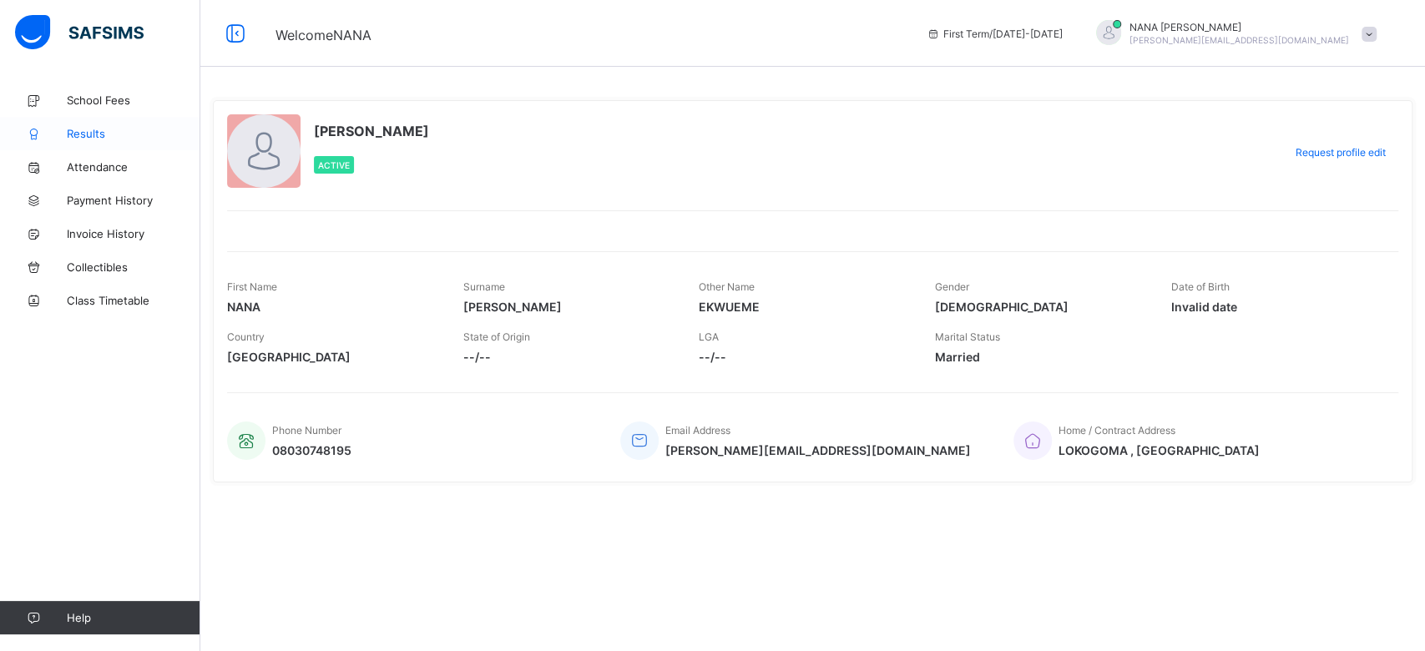
click at [94, 132] on span "Results" at bounding box center [134, 133] width 134 height 13
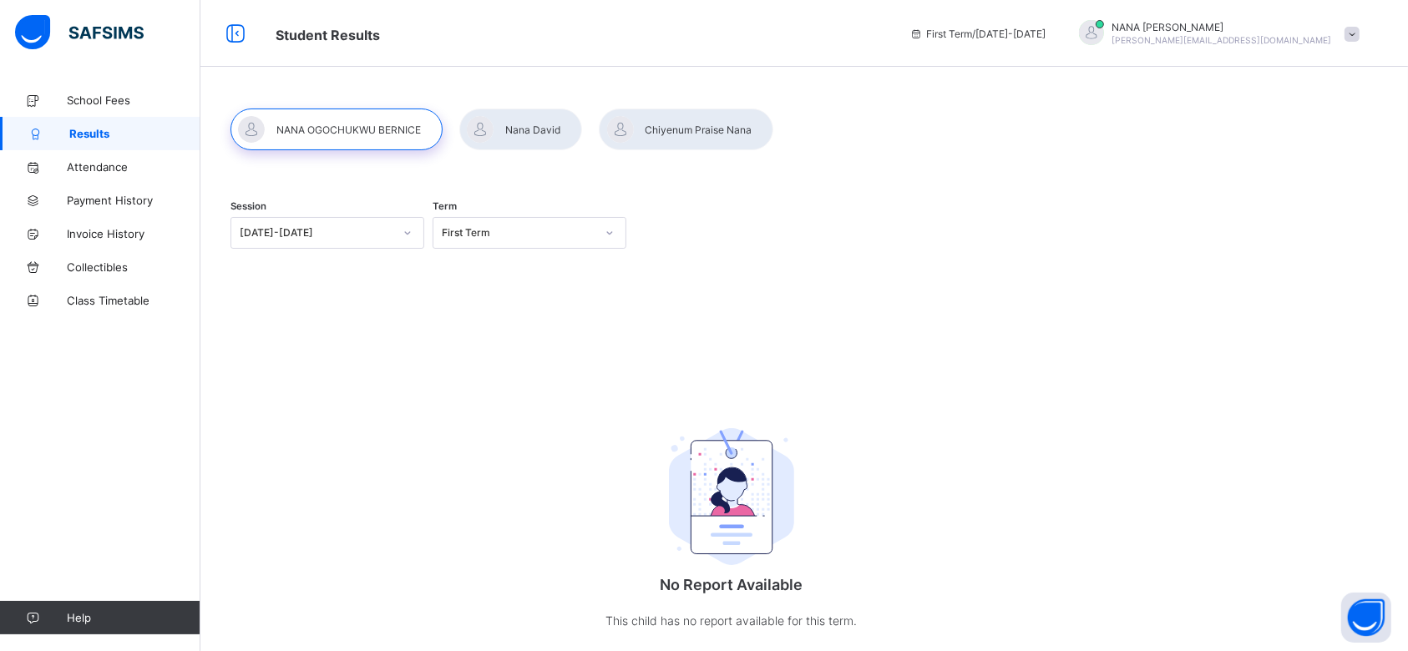
click at [413, 400] on div "Session [DATE]-[DATE] Term First Term No Report Available This child has no rep…" at bounding box center [731, 424] width 1002 height 481
click at [115, 136] on span "Results" at bounding box center [134, 133] width 131 height 13
click at [389, 134] on div at bounding box center [336, 130] width 212 height 42
click at [414, 233] on div at bounding box center [407, 233] width 28 height 27
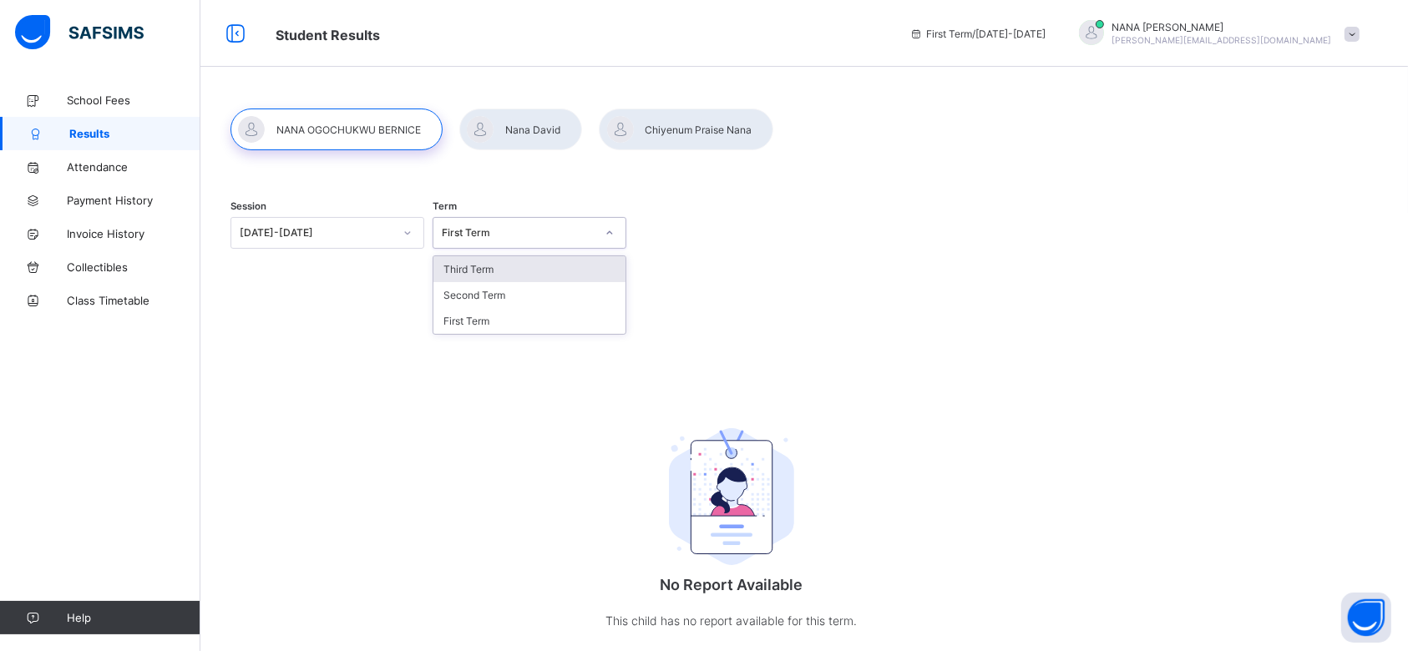
click at [520, 234] on div "First Term" at bounding box center [519, 233] width 154 height 13
click at [483, 271] on div "Third Term" at bounding box center [529, 269] width 192 height 26
click at [524, 247] on div "Third Term" at bounding box center [530, 233] width 194 height 32
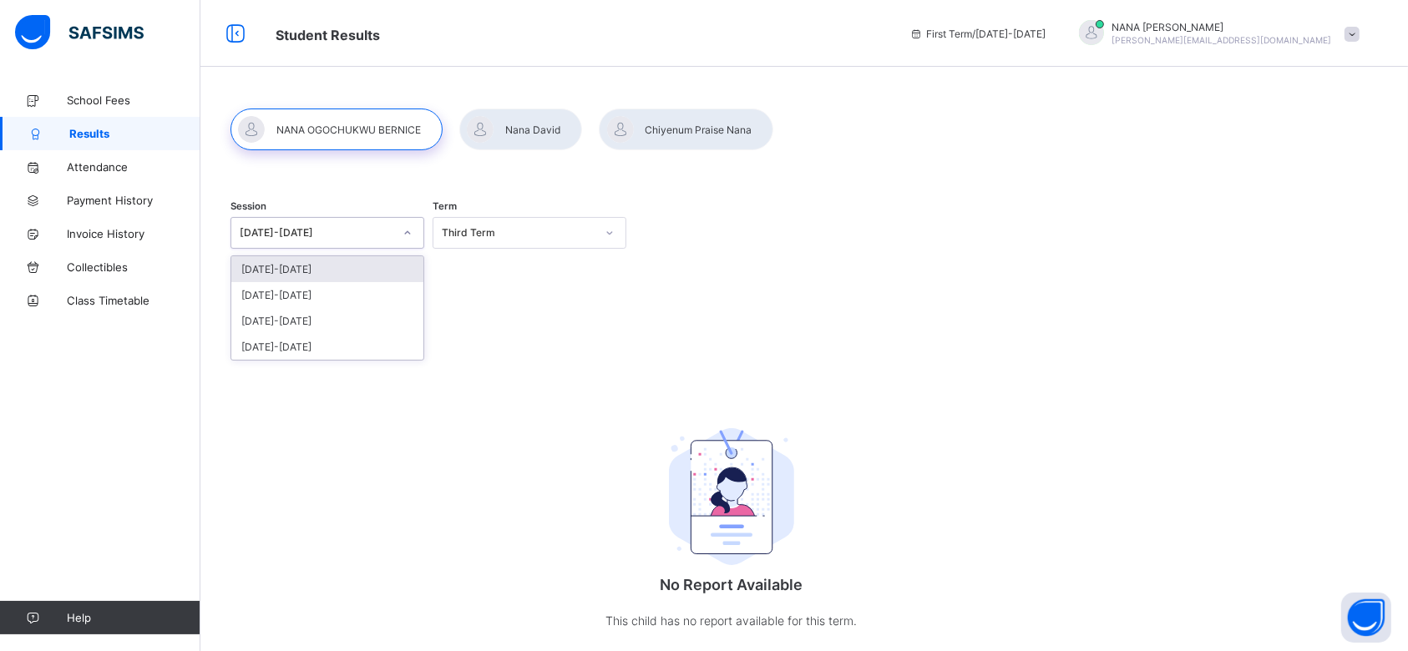
click at [369, 233] on div "[DATE]-[DATE]" at bounding box center [317, 233] width 154 height 13
click at [307, 297] on div "[DATE]-[DATE]" at bounding box center [327, 295] width 192 height 26
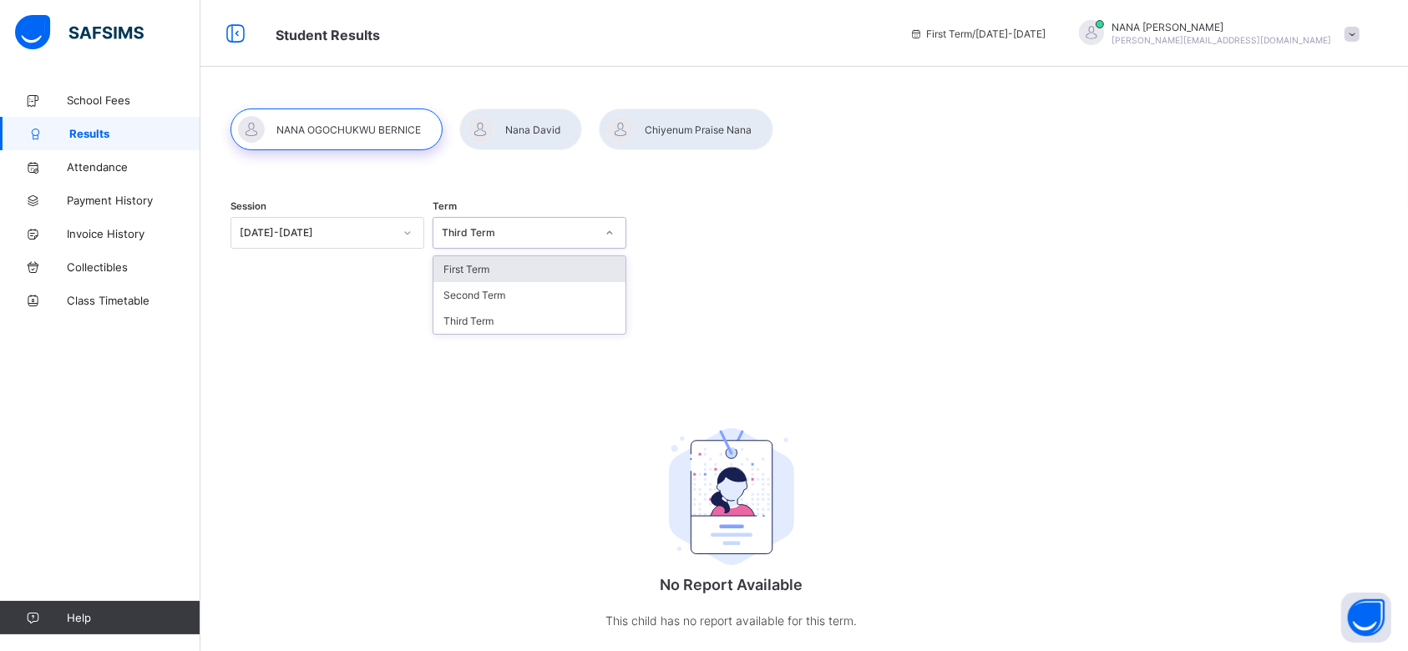
click at [514, 240] on div "Third Term" at bounding box center [513, 232] width 160 height 23
click at [468, 321] on div "Third Term" at bounding box center [529, 321] width 192 height 26
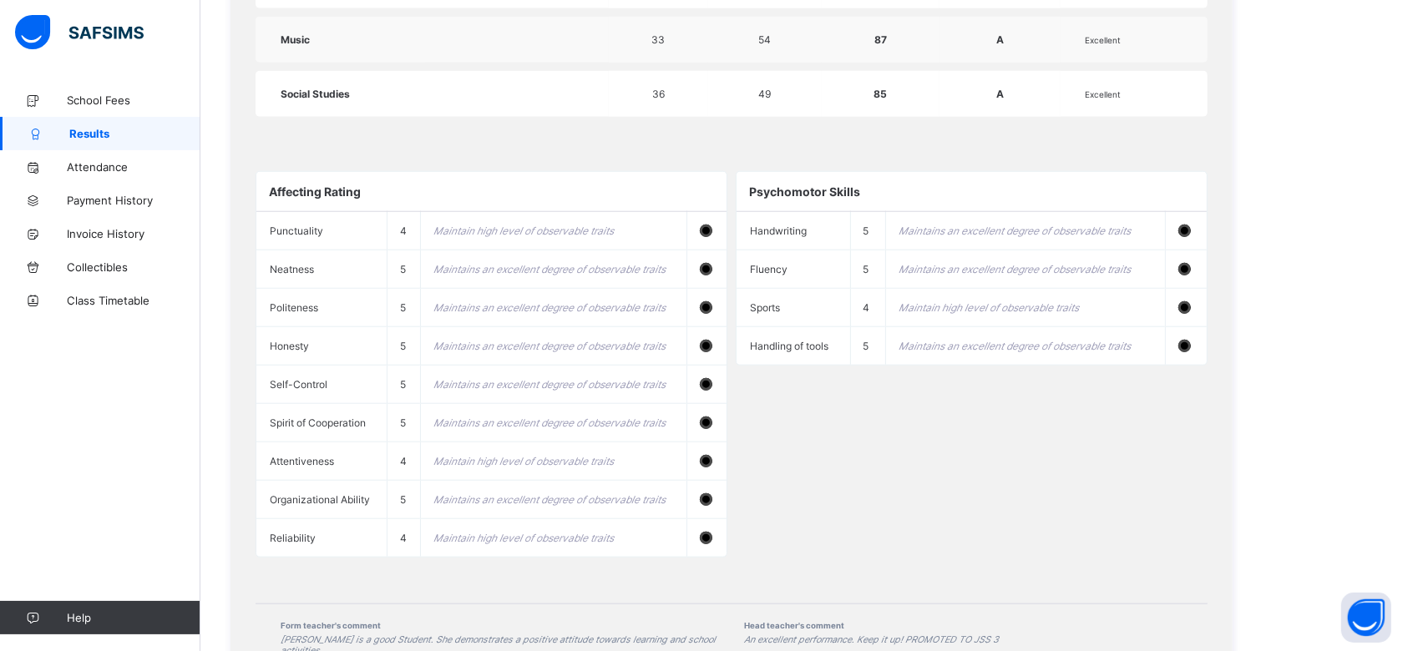
scroll to position [1635, 0]
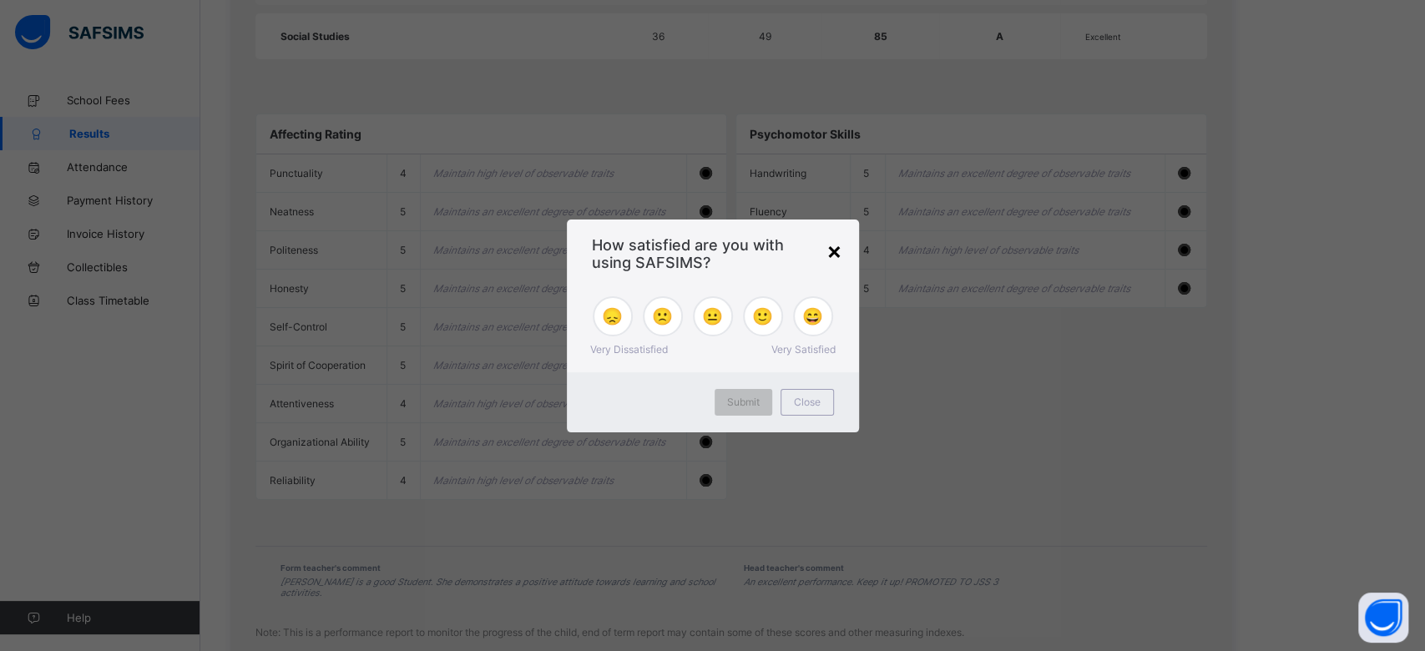
click at [836, 244] on div "×" at bounding box center [835, 250] width 16 height 28
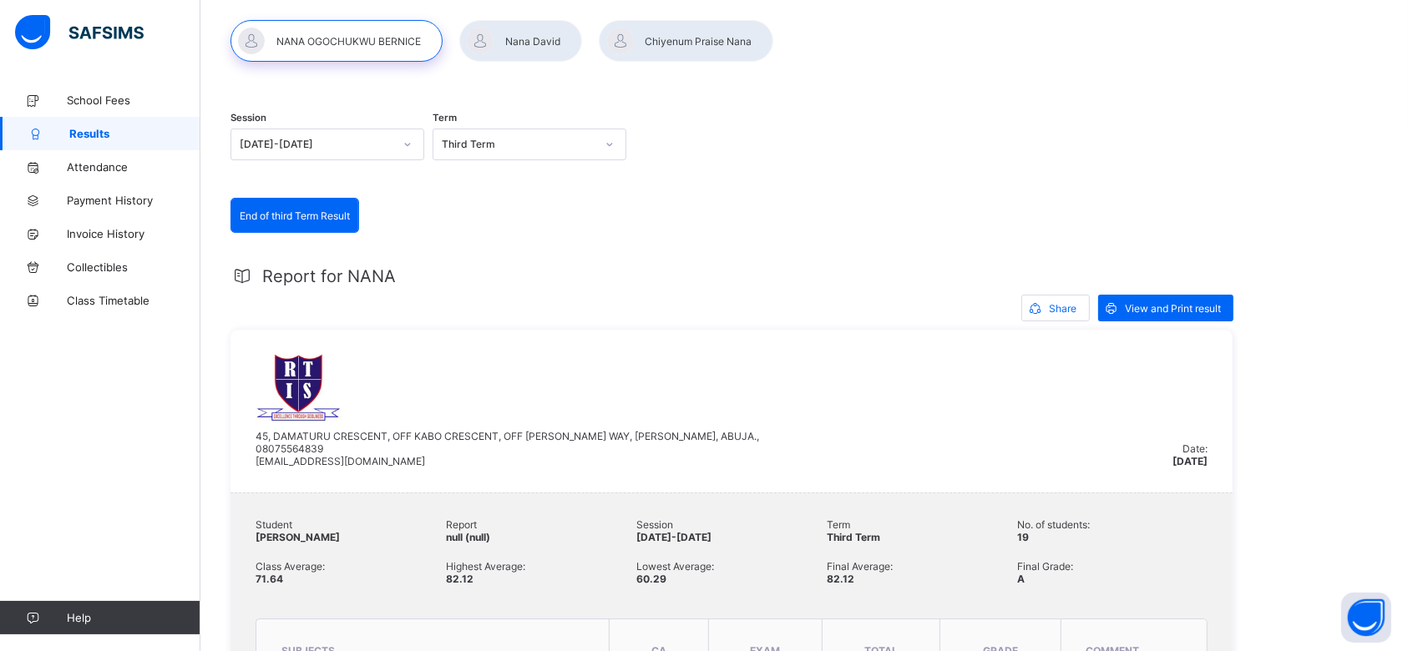
scroll to position [134, 0]
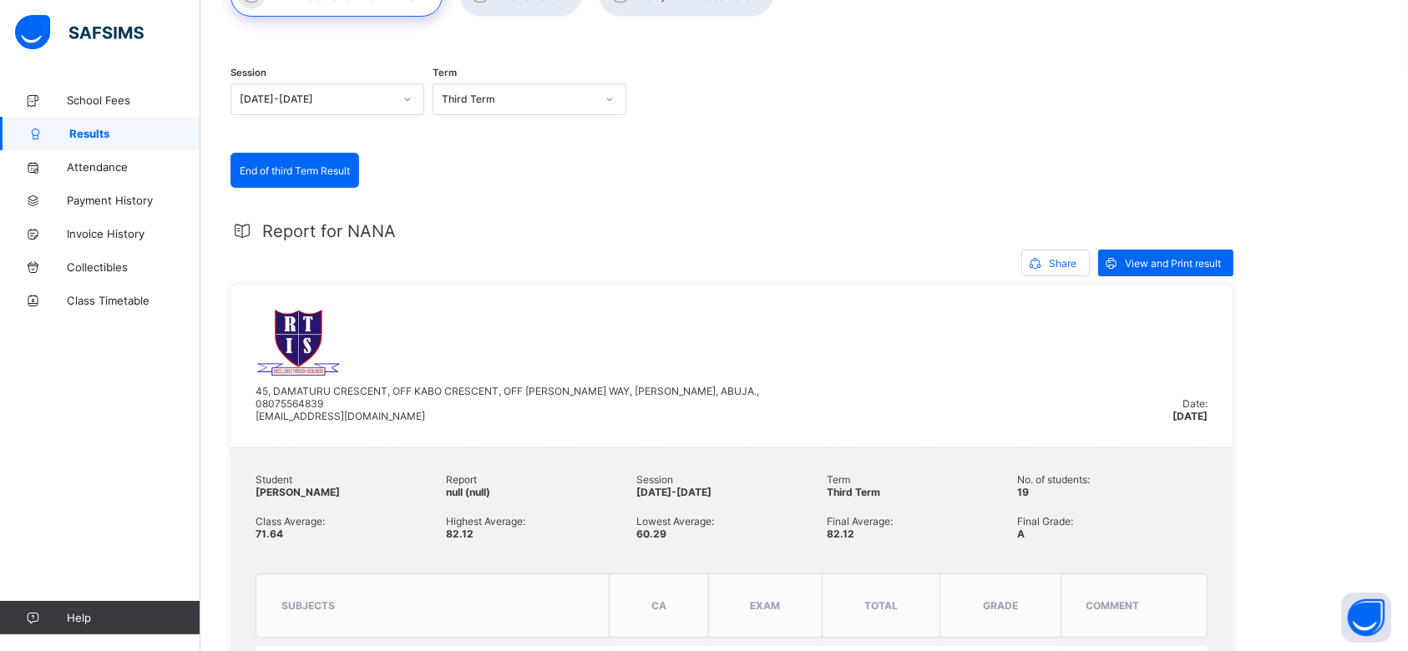
click at [838, 391] on div "[STREET_ADDRESS][PERSON_NAME][PERSON_NAME], 08075564839 [EMAIL_ADDRESS][DOMAIN_…" at bounding box center [714, 366] width 917 height 113
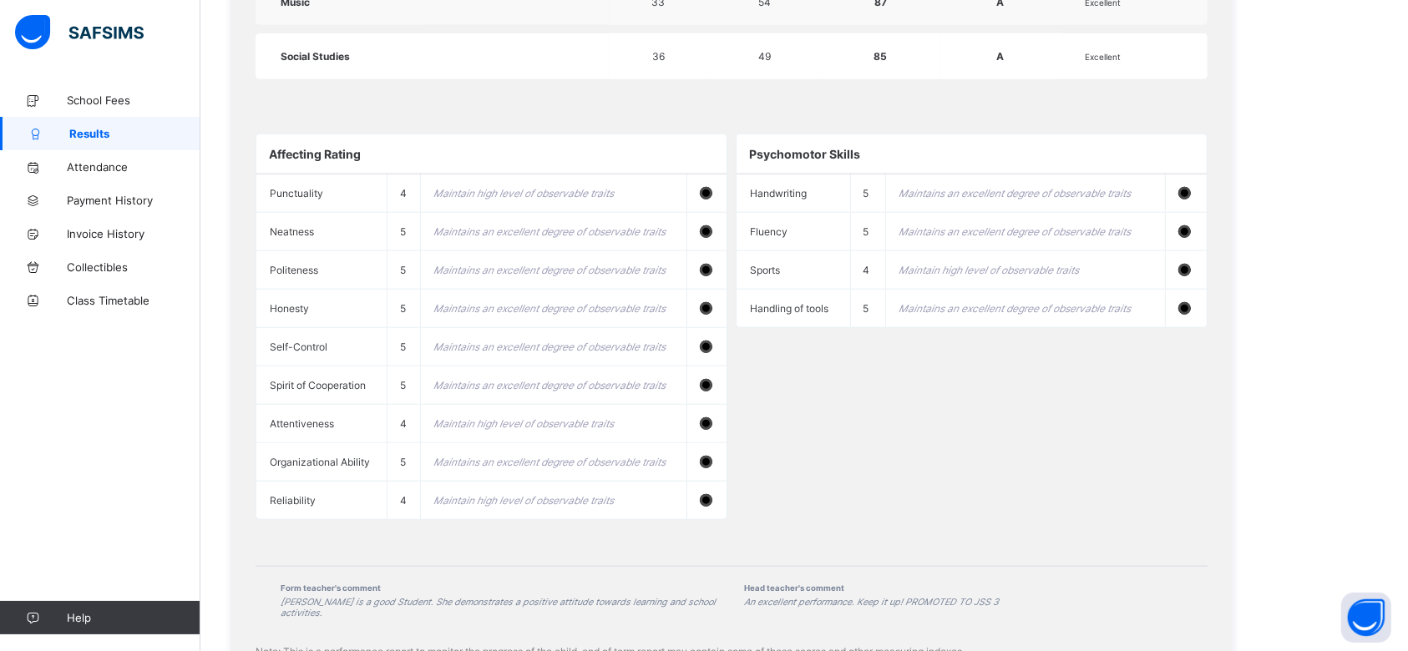
scroll to position [1635, 0]
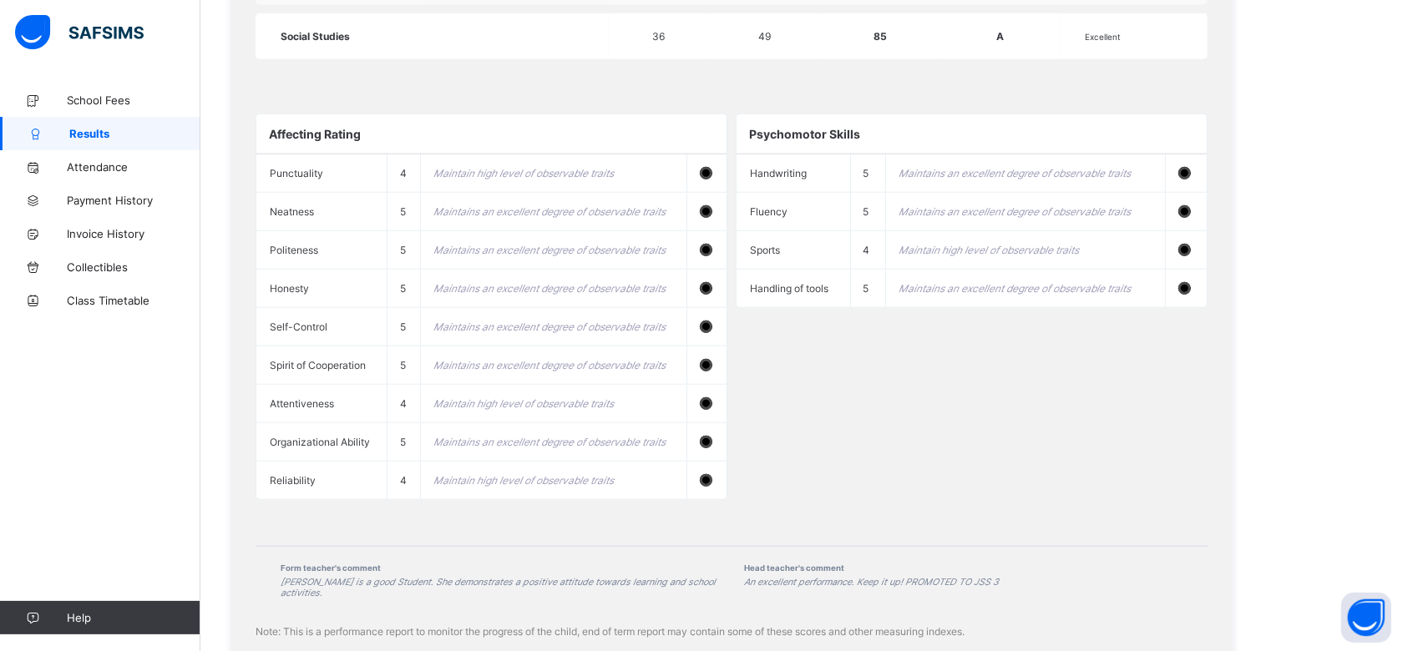
click at [954, 342] on div "Affecting Rating Punctuality 4 Maintain high level of observable traits Neatnes…" at bounding box center [732, 307] width 952 height 420
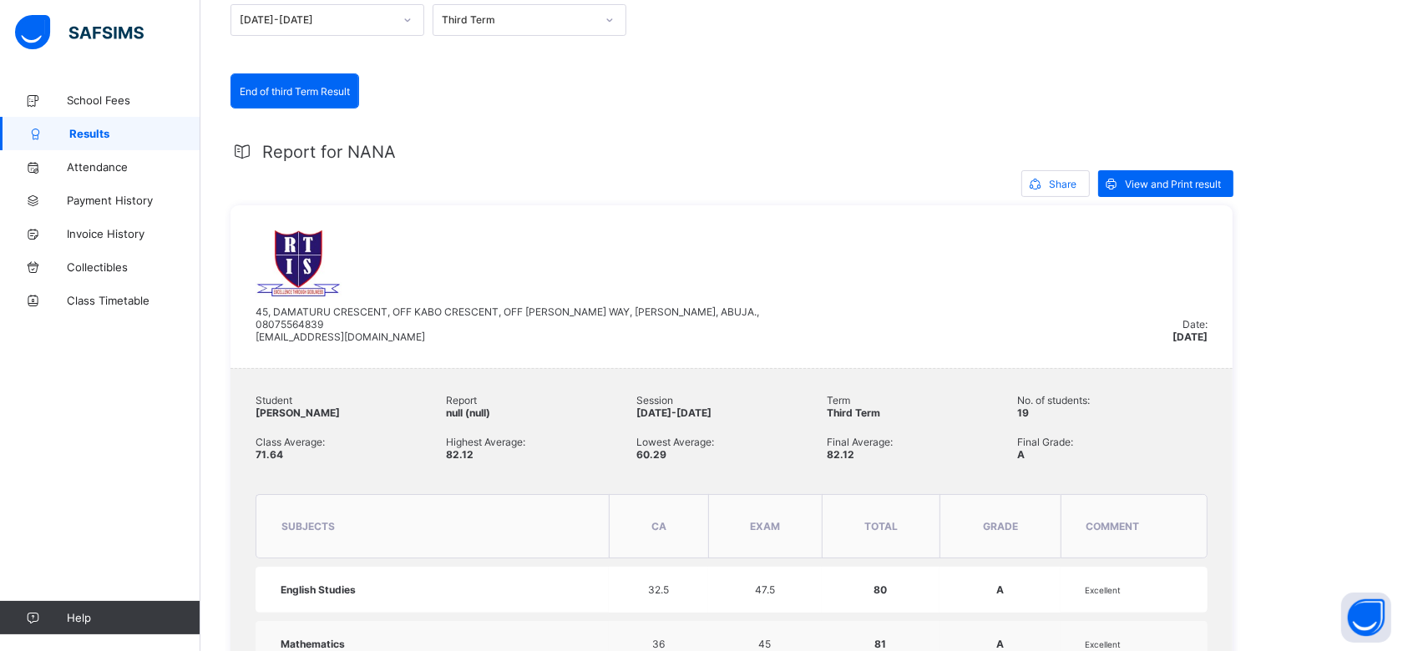
scroll to position [210, 0]
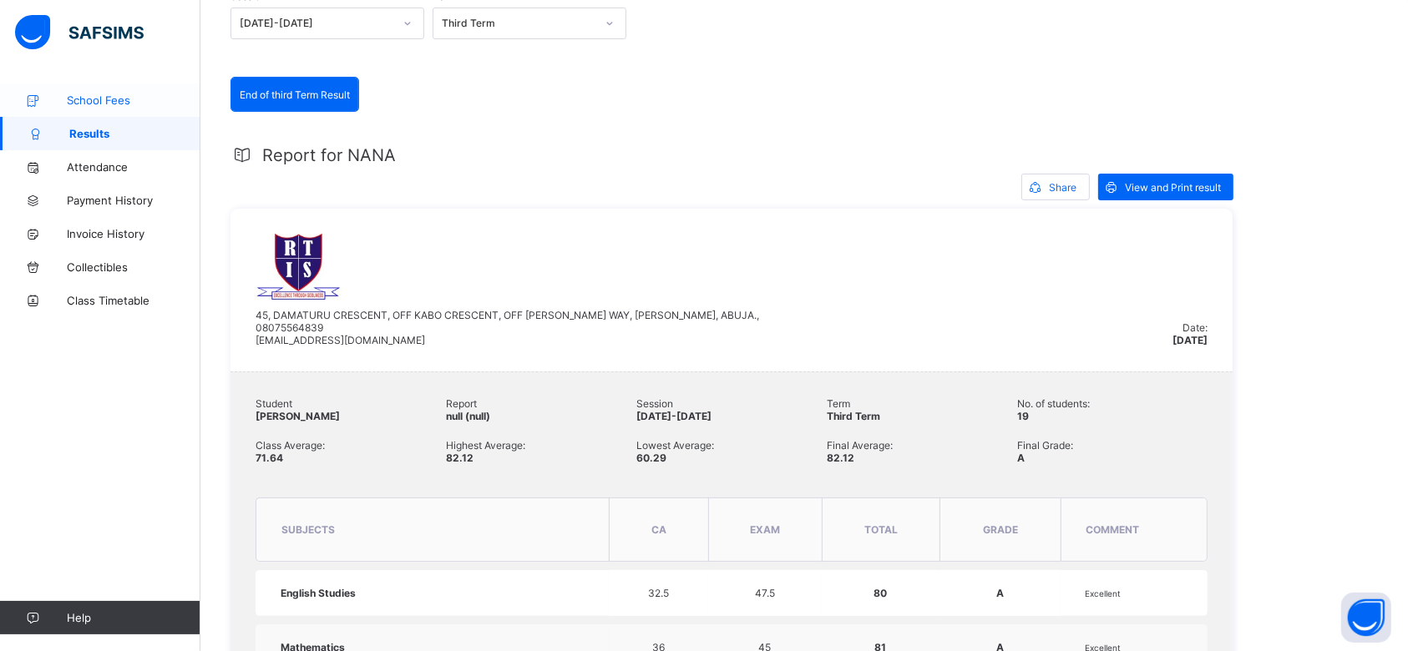
click at [99, 99] on span "School Fees" at bounding box center [134, 100] width 134 height 13
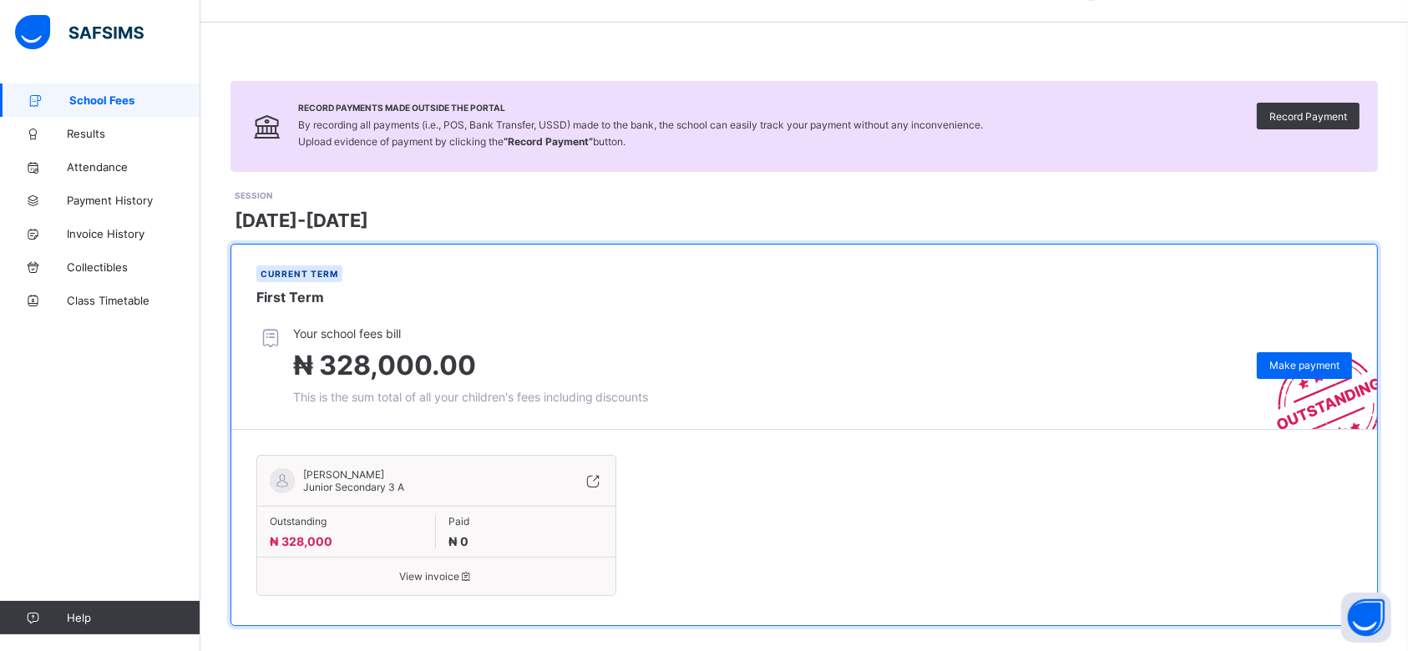
scroll to position [48, 0]
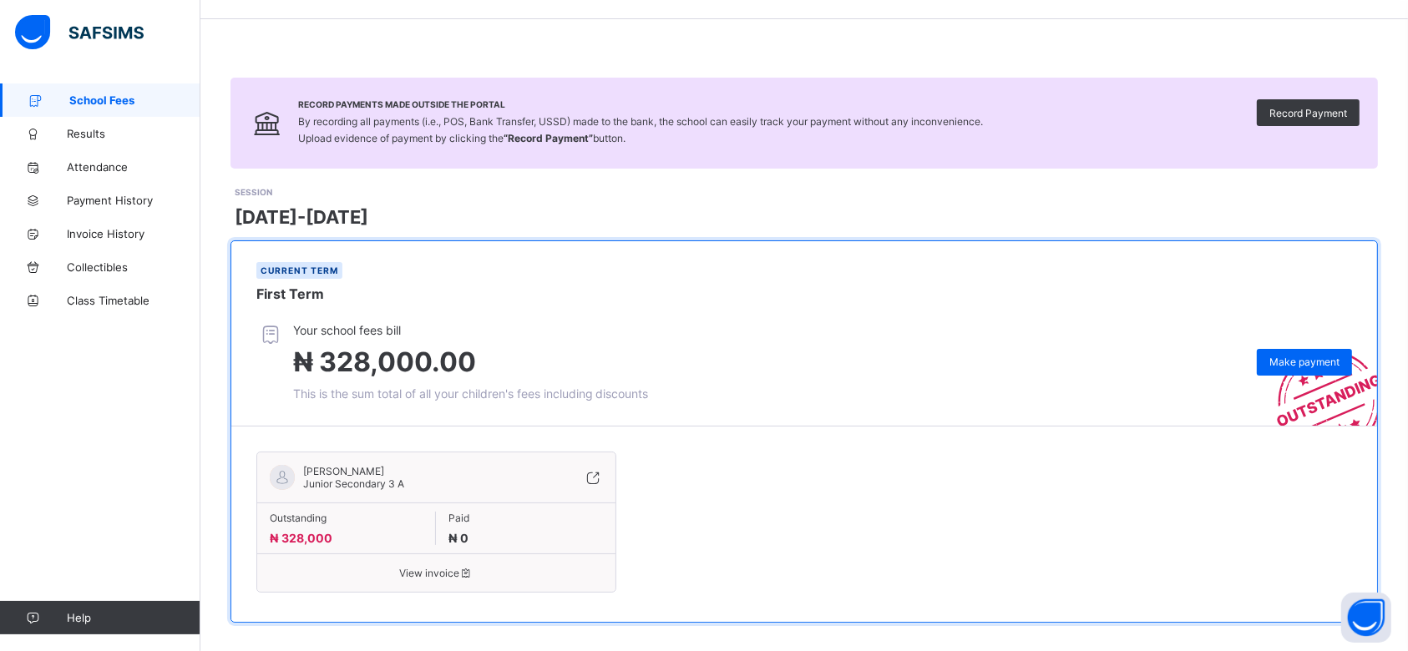
click at [717, 371] on div "Your school fees bill ₦ 328,000.00 This is the sum total of all your children's…" at bounding box center [816, 362] width 1121 height 78
click at [393, 478] on span "Junior Secondary 3 A" at bounding box center [353, 484] width 101 height 13
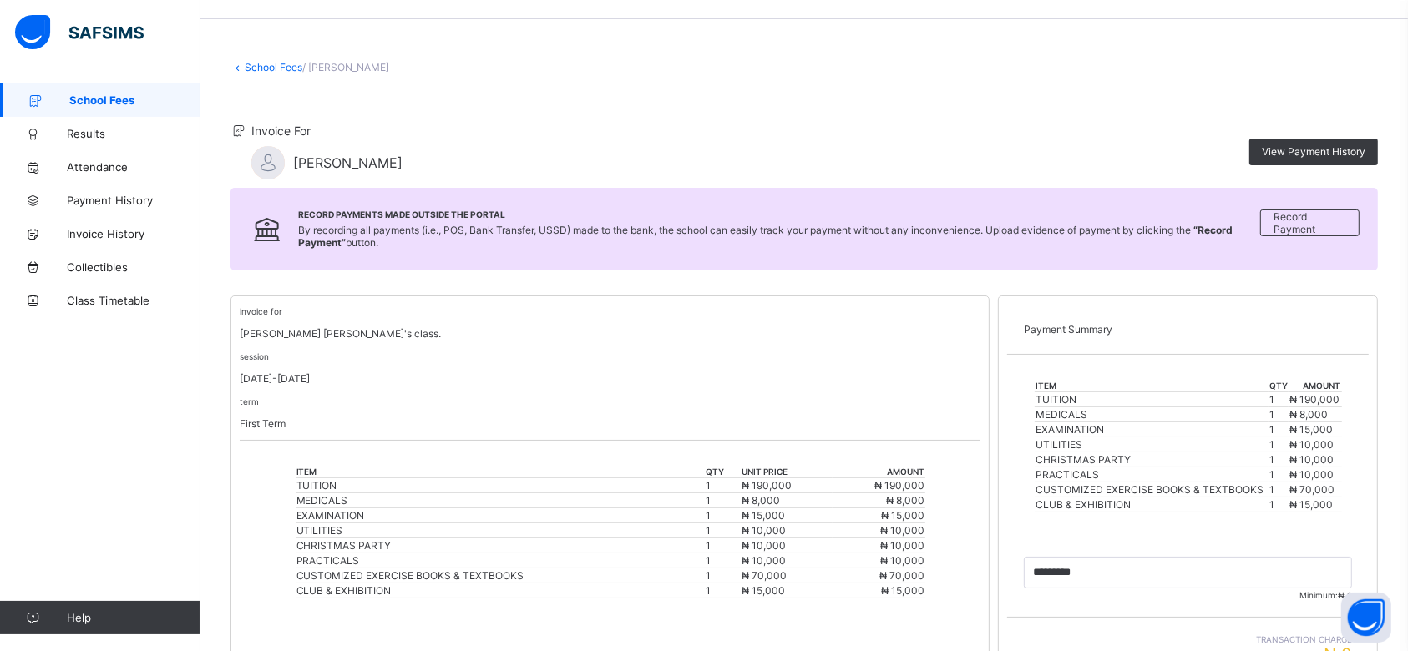
click at [812, 115] on div "Invoice For NANA [PERSON_NAME] View Payment History" at bounding box center [803, 151] width 1147 height 73
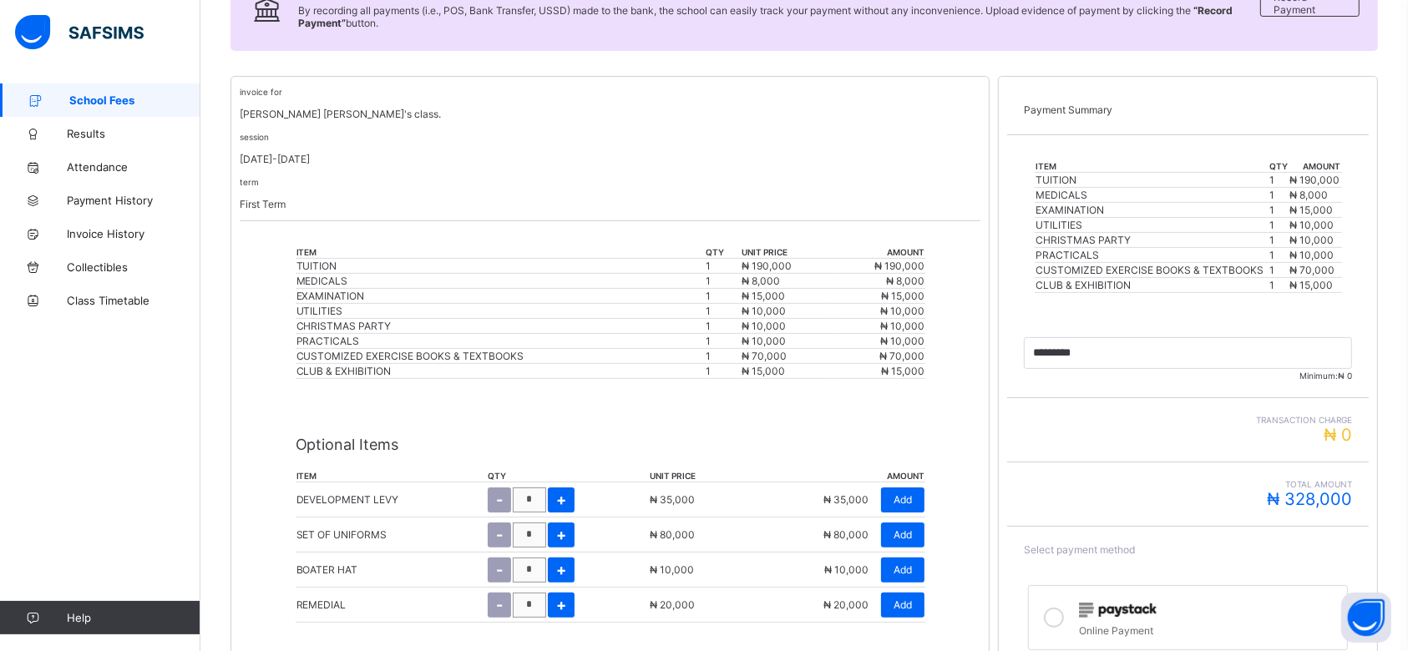
scroll to position [271, 0]
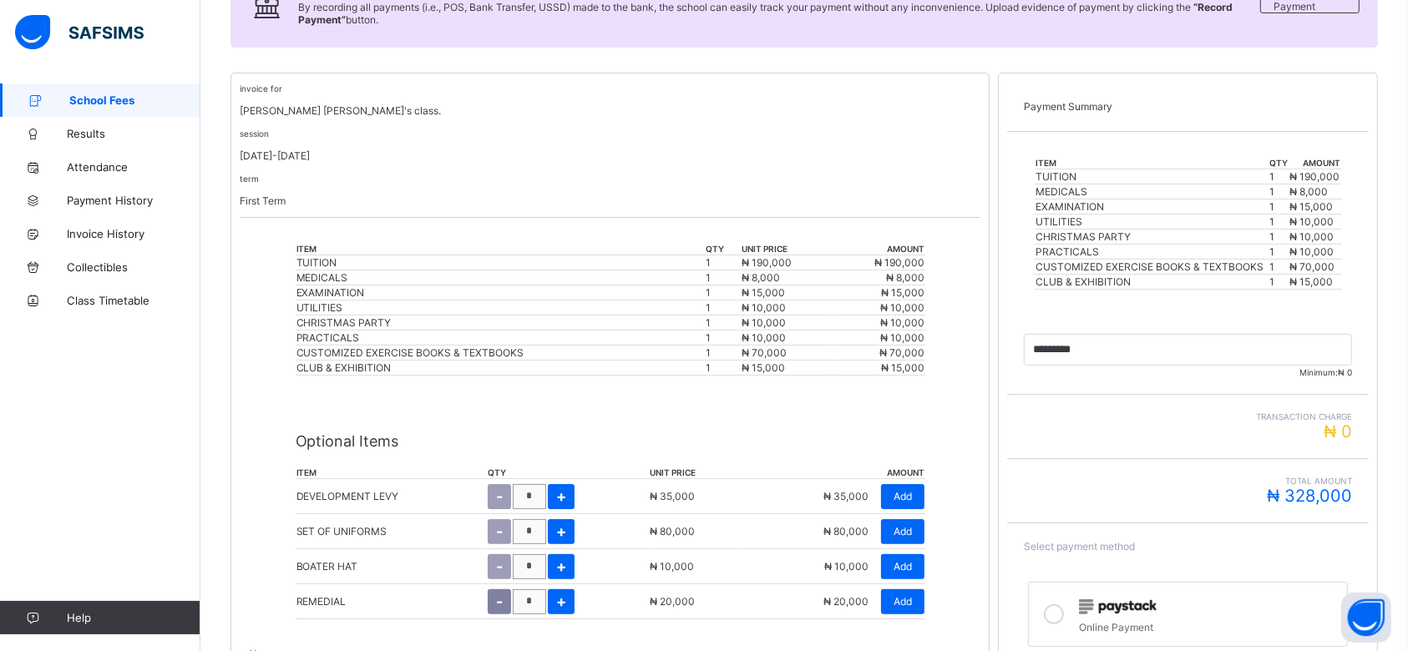
click at [504, 590] on div "-" at bounding box center [499, 602] width 23 height 25
click at [511, 590] on div "-" at bounding box center [499, 602] width 23 height 25
click at [503, 593] on span "-" at bounding box center [499, 602] width 7 height 18
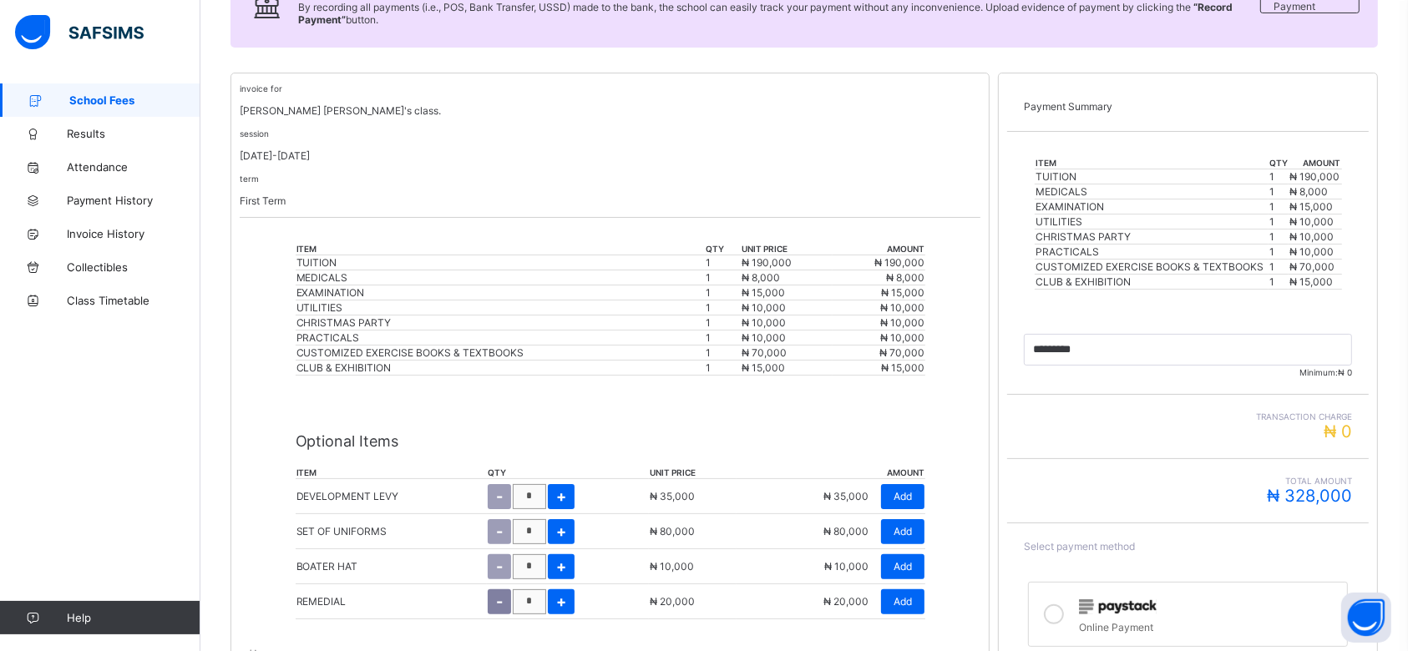
click at [503, 593] on span "-" at bounding box center [499, 602] width 7 height 18
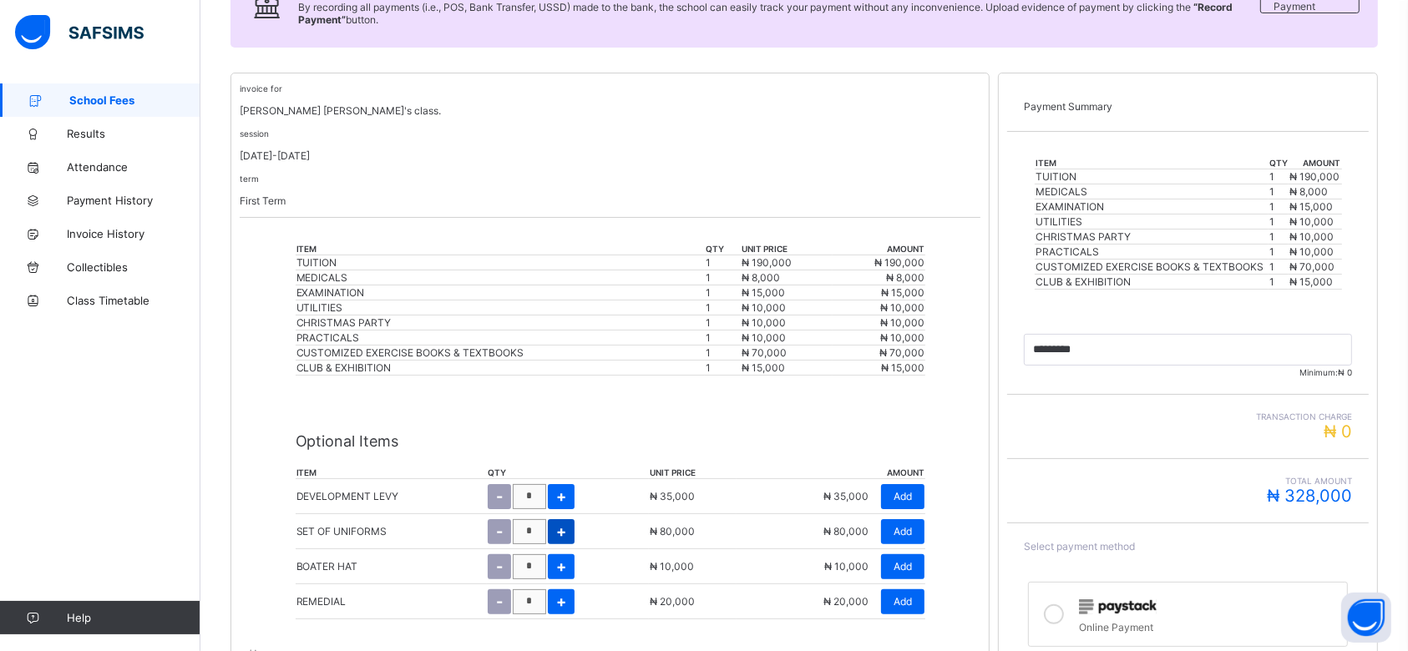
click at [566, 523] on span "+" at bounding box center [561, 532] width 10 height 18
click at [500, 523] on span "-" at bounding box center [497, 532] width 7 height 18
click at [503, 519] on div "-" at bounding box center [499, 531] width 23 height 25
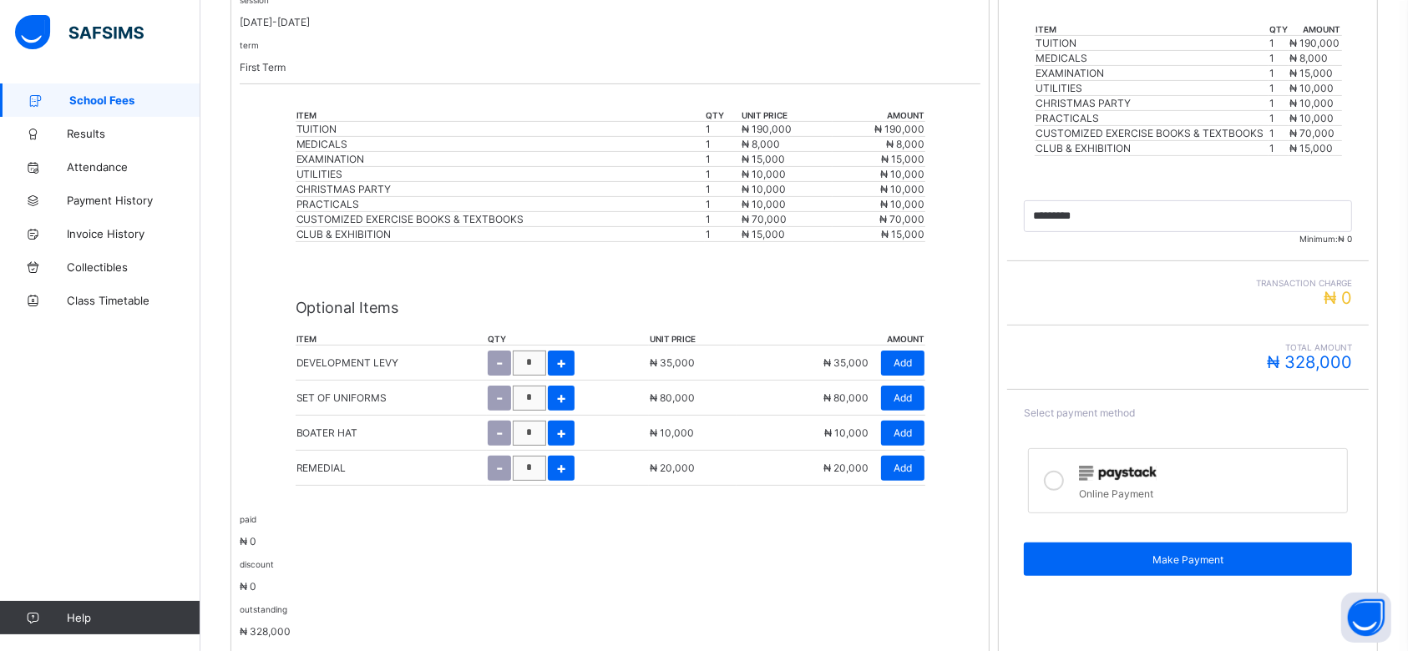
scroll to position [410, 0]
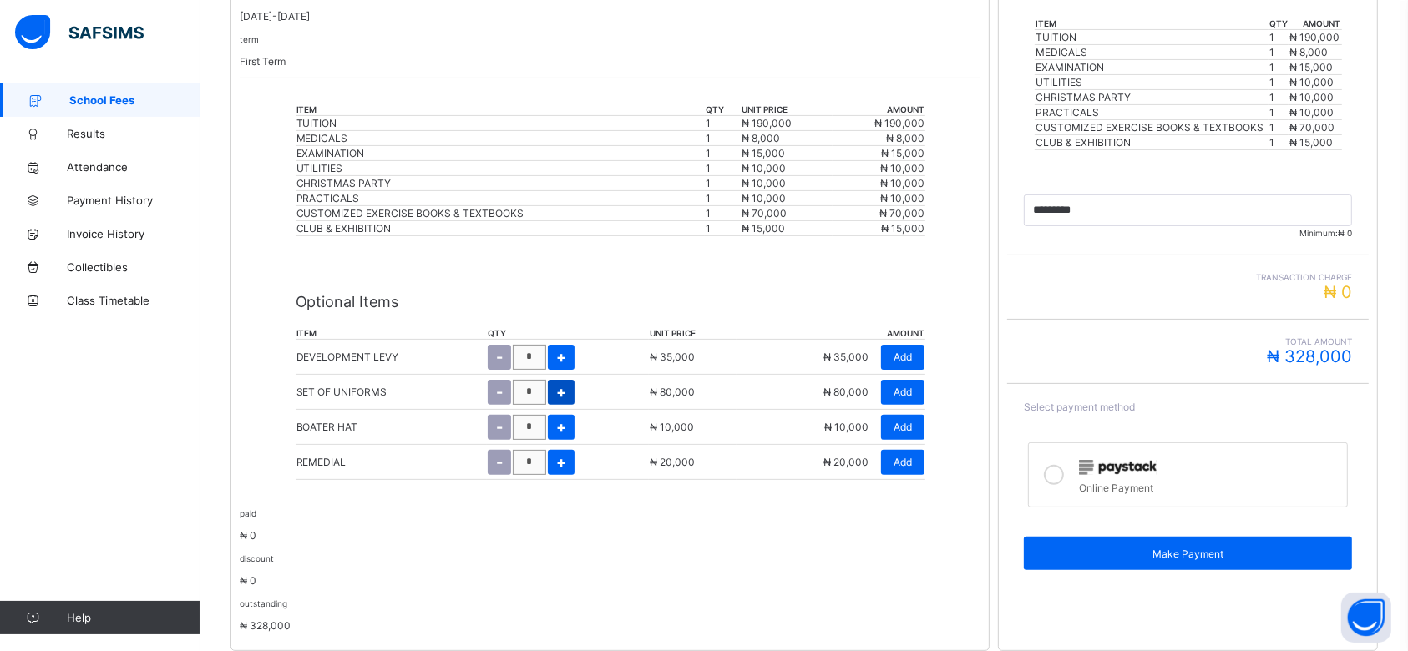
click at [573, 380] on div "+" at bounding box center [561, 392] width 27 height 25
click at [500, 383] on span "-" at bounding box center [497, 392] width 7 height 18
type input "*"
click at [448, 376] on div "SET OF UNIFORMS" at bounding box center [391, 392] width 190 height 33
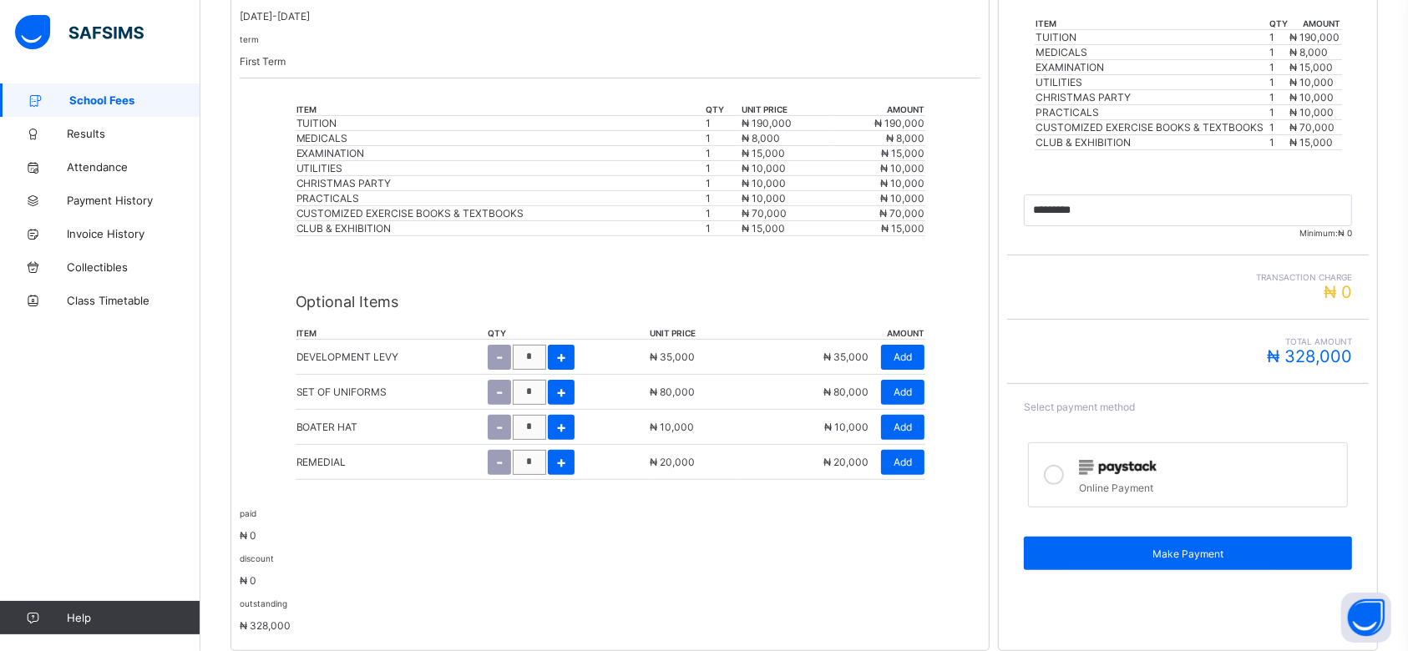
click at [448, 376] on div "SET OF UNIFORMS" at bounding box center [391, 392] width 190 height 33
click at [981, 232] on div "invoice for [PERSON_NAME] [PERSON_NAME]'s class. session [DATE]-[DATE] term Fir…" at bounding box center [609, 292] width 759 height 718
click at [625, 507] on div "paid ₦ 0" at bounding box center [610, 524] width 741 height 35
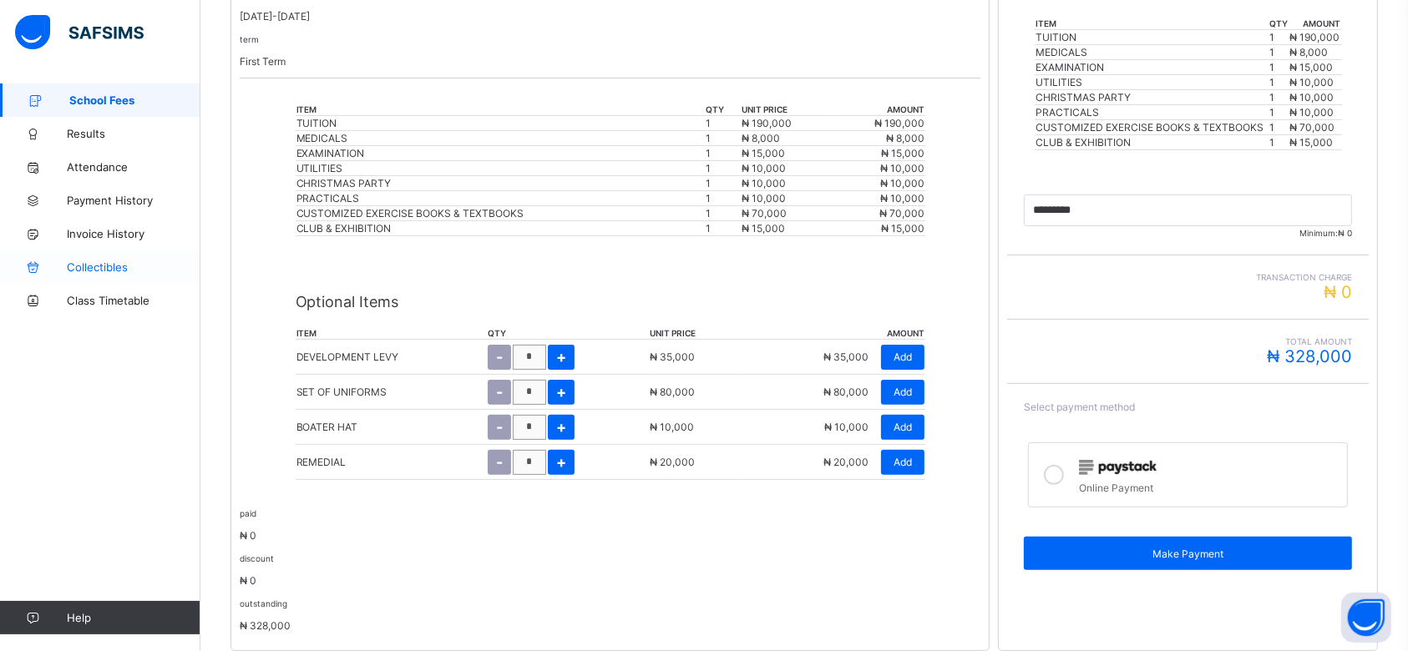
click at [101, 265] on span "Collectibles" at bounding box center [134, 267] width 134 height 13
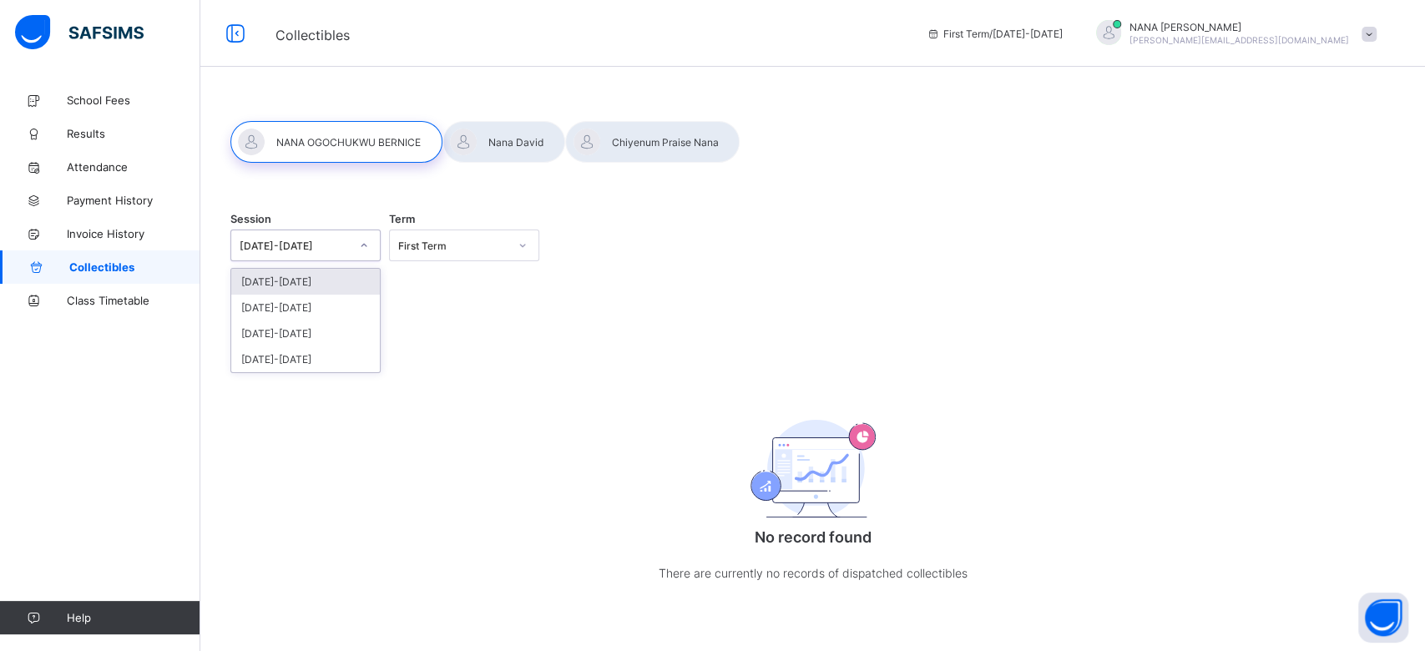
click at [364, 244] on icon at bounding box center [364, 245] width 10 height 17
click at [321, 308] on div "[DATE]-[DATE]" at bounding box center [305, 308] width 149 height 26
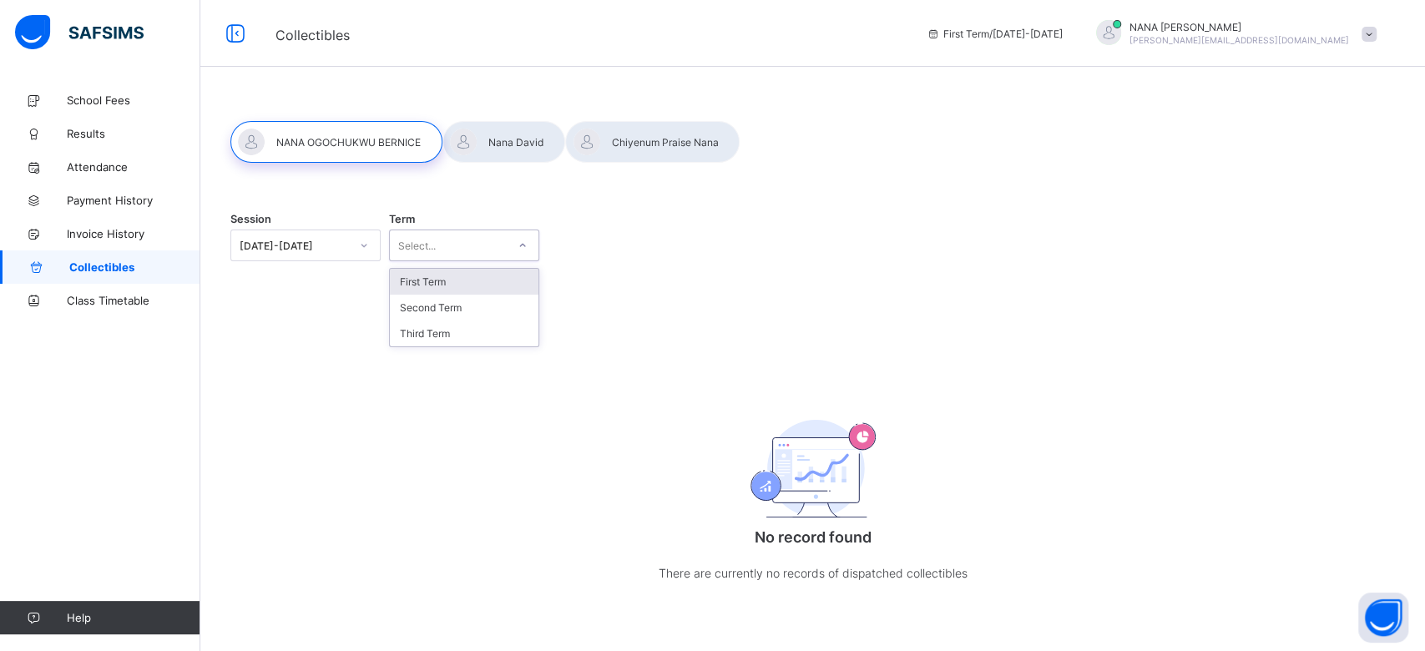
click at [453, 250] on div "Select..." at bounding box center [448, 245] width 117 height 23
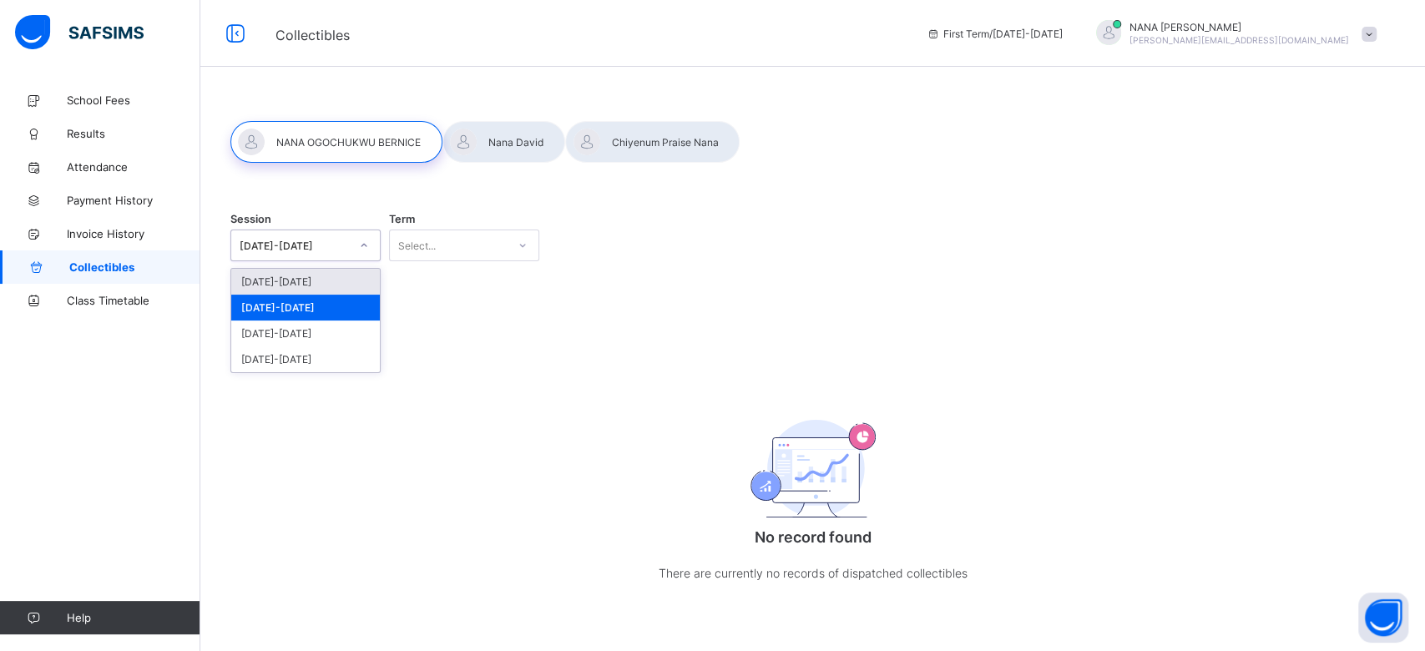
click at [361, 238] on icon at bounding box center [364, 245] width 10 height 17
click at [301, 272] on div "[DATE]-[DATE]" at bounding box center [305, 282] width 149 height 26
click at [488, 237] on div "Select..." at bounding box center [448, 245] width 117 height 23
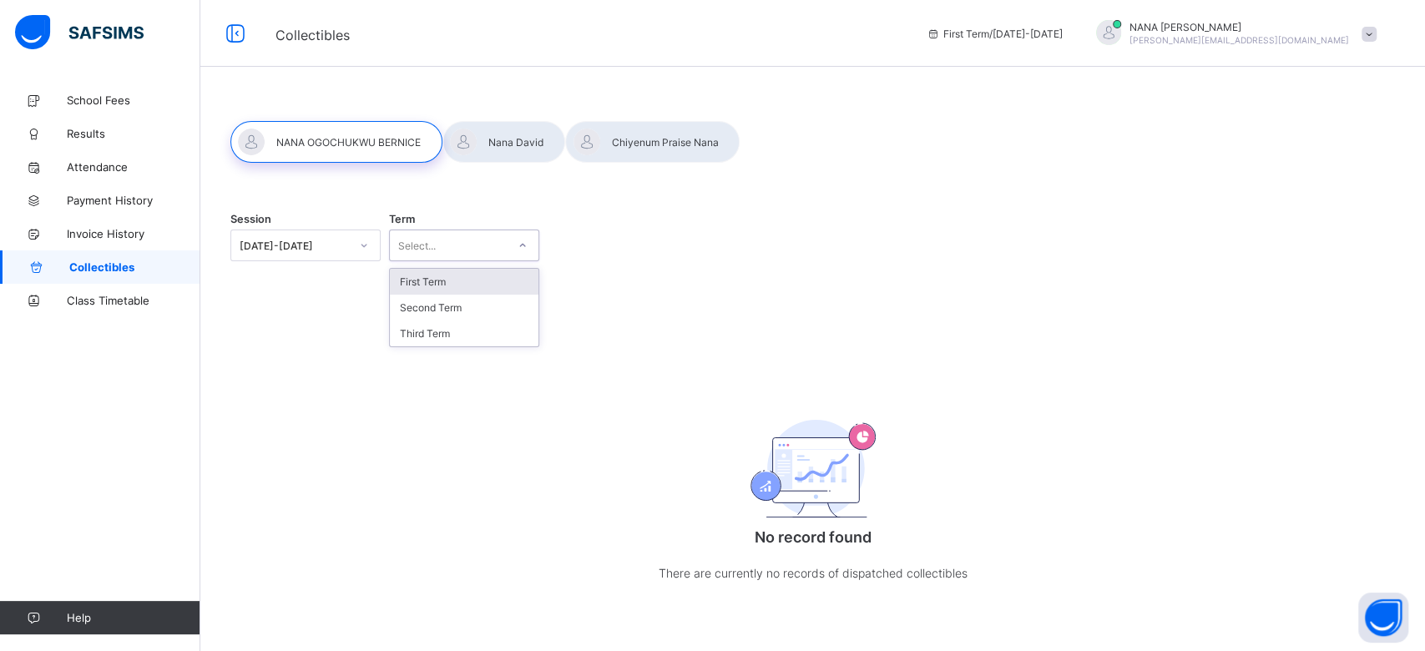
click at [449, 286] on div "First Term" at bounding box center [464, 282] width 149 height 26
click at [100, 303] on span "Class Timetable" at bounding box center [134, 300] width 134 height 13
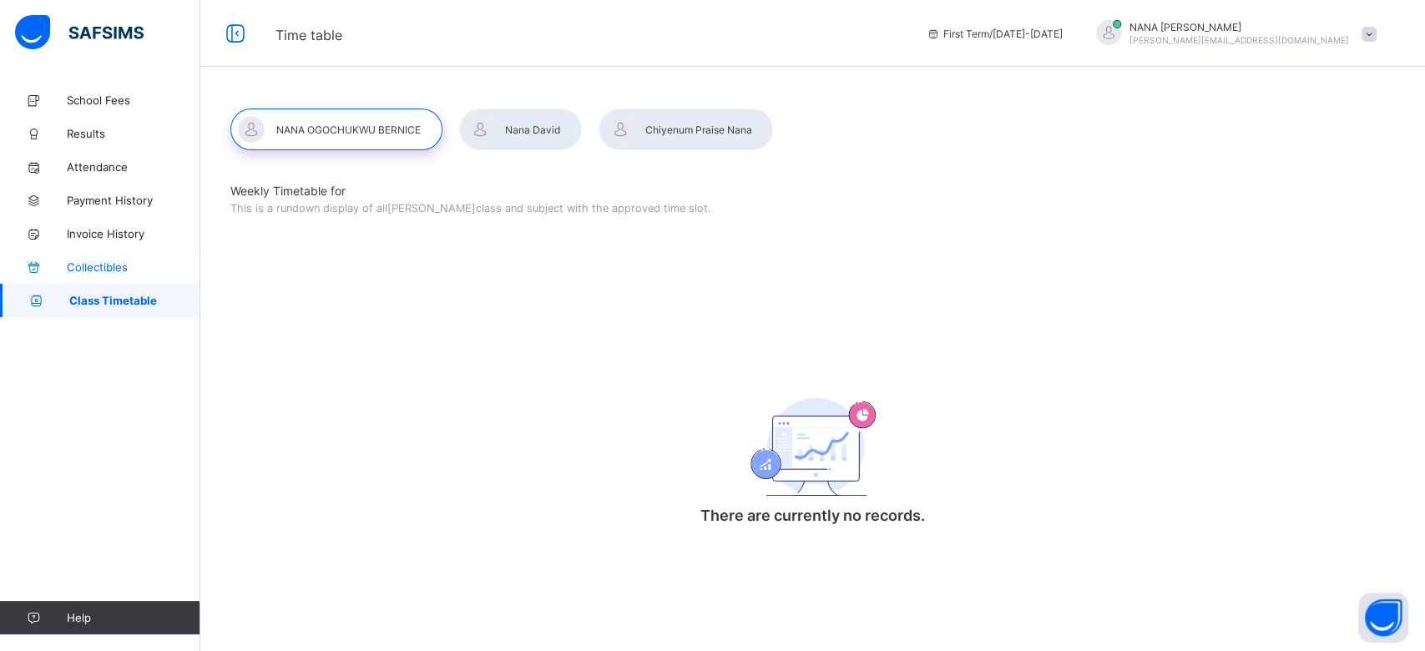
click at [84, 266] on span "Collectibles" at bounding box center [134, 267] width 134 height 13
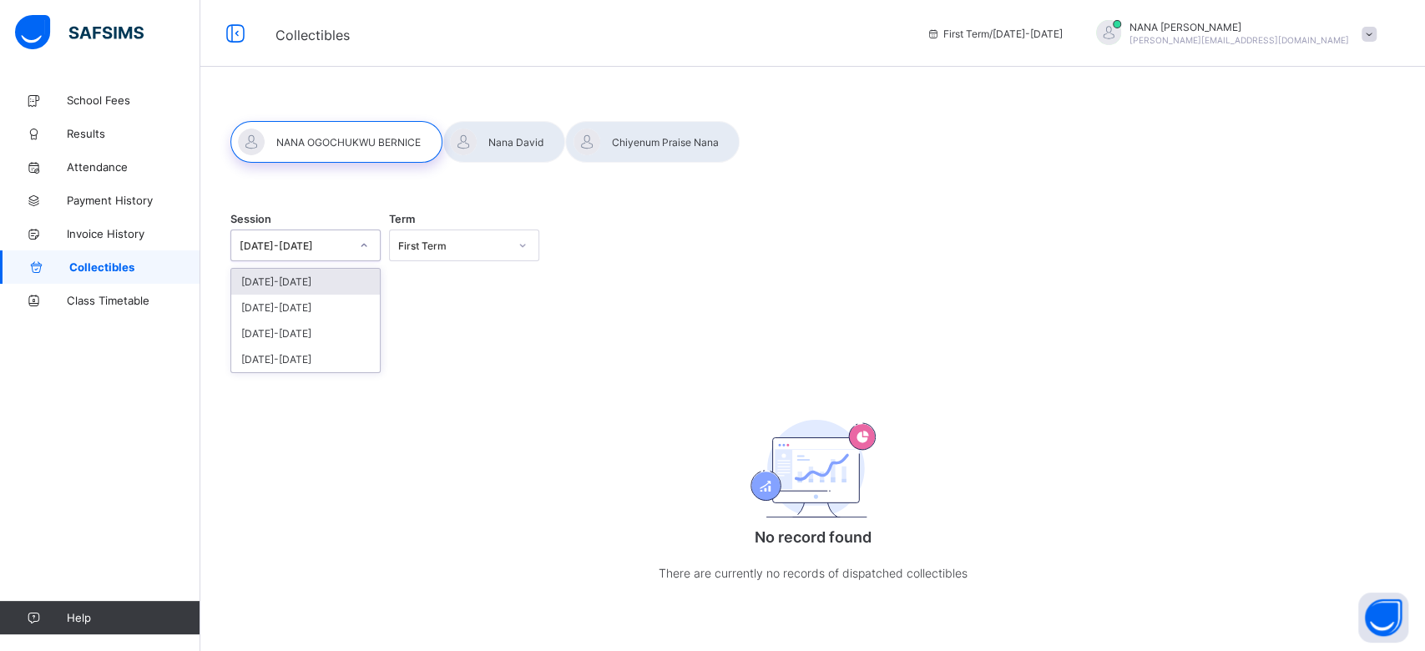
click at [291, 252] on div "[DATE]-[DATE]" at bounding box center [289, 245] width 117 height 23
click at [280, 301] on div "[DATE]-[DATE]" at bounding box center [305, 308] width 149 height 26
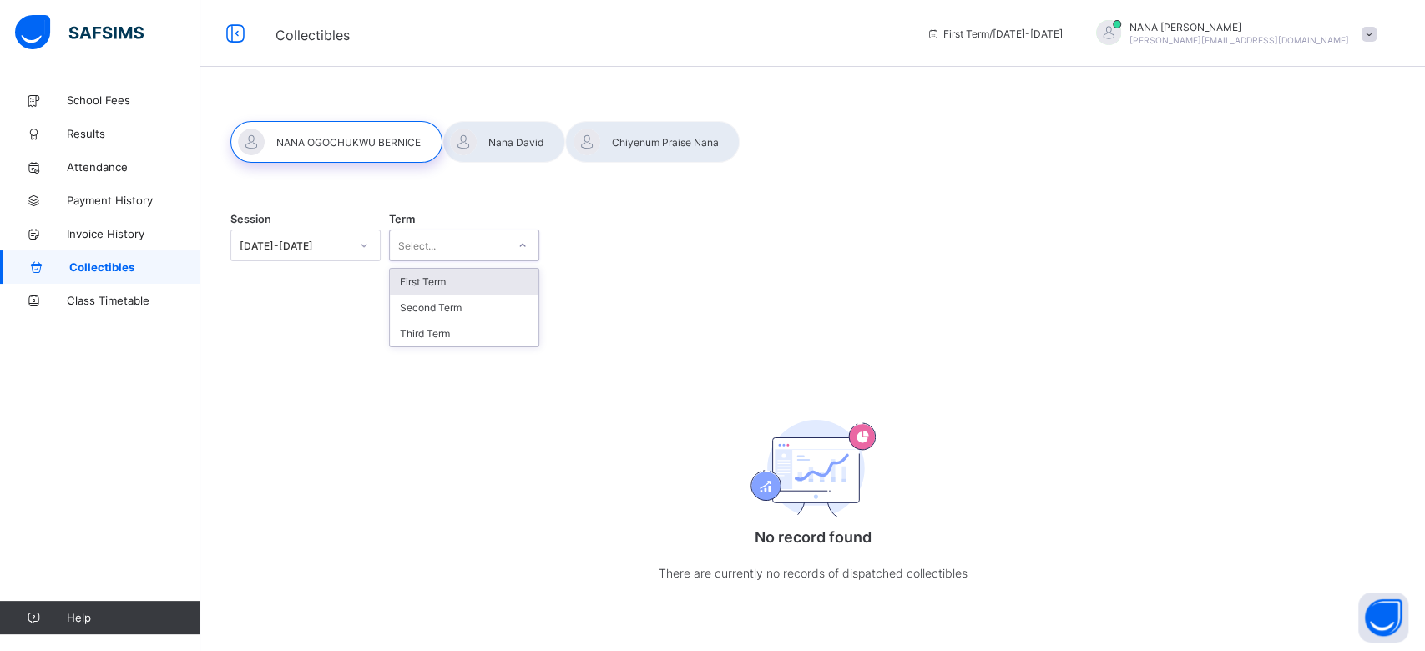
click at [474, 239] on div "Select..." at bounding box center [448, 245] width 117 height 23
click at [455, 280] on div "First Term" at bounding box center [464, 282] width 149 height 26
click at [458, 251] on div "First Term" at bounding box center [448, 245] width 117 height 23
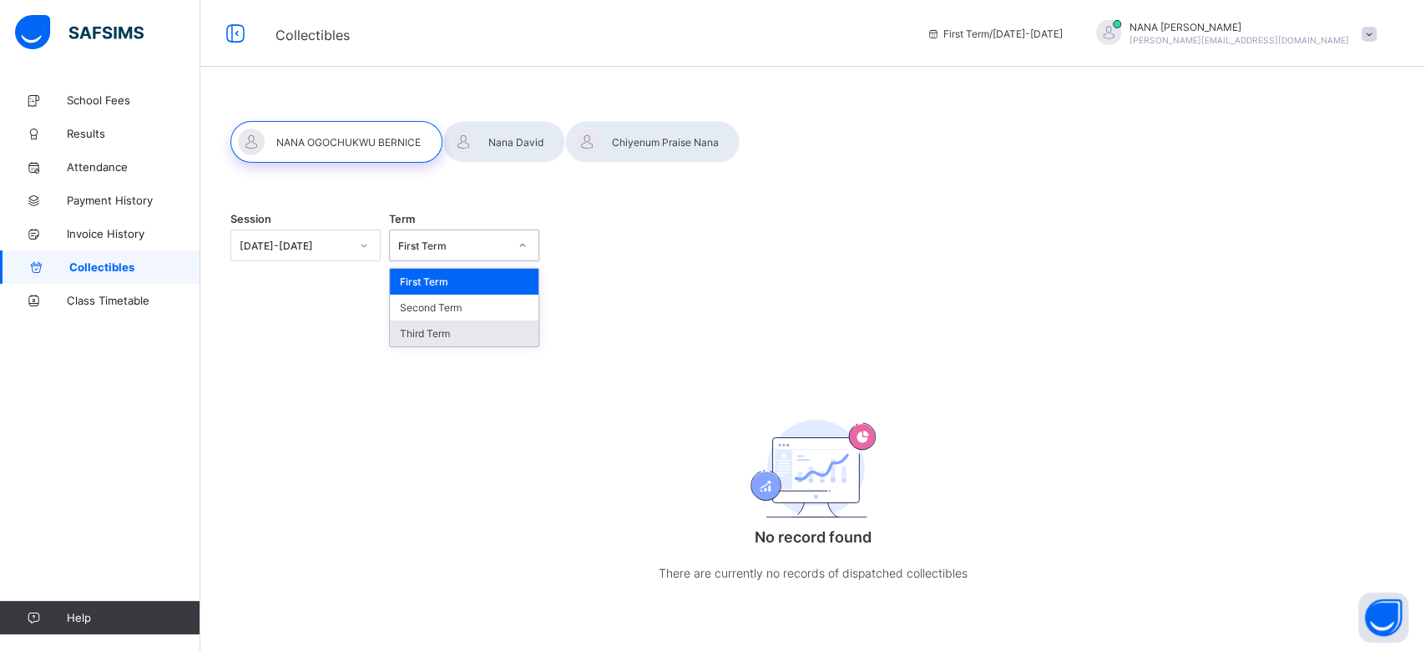
click at [423, 337] on div "Third Term" at bounding box center [464, 334] width 149 height 26
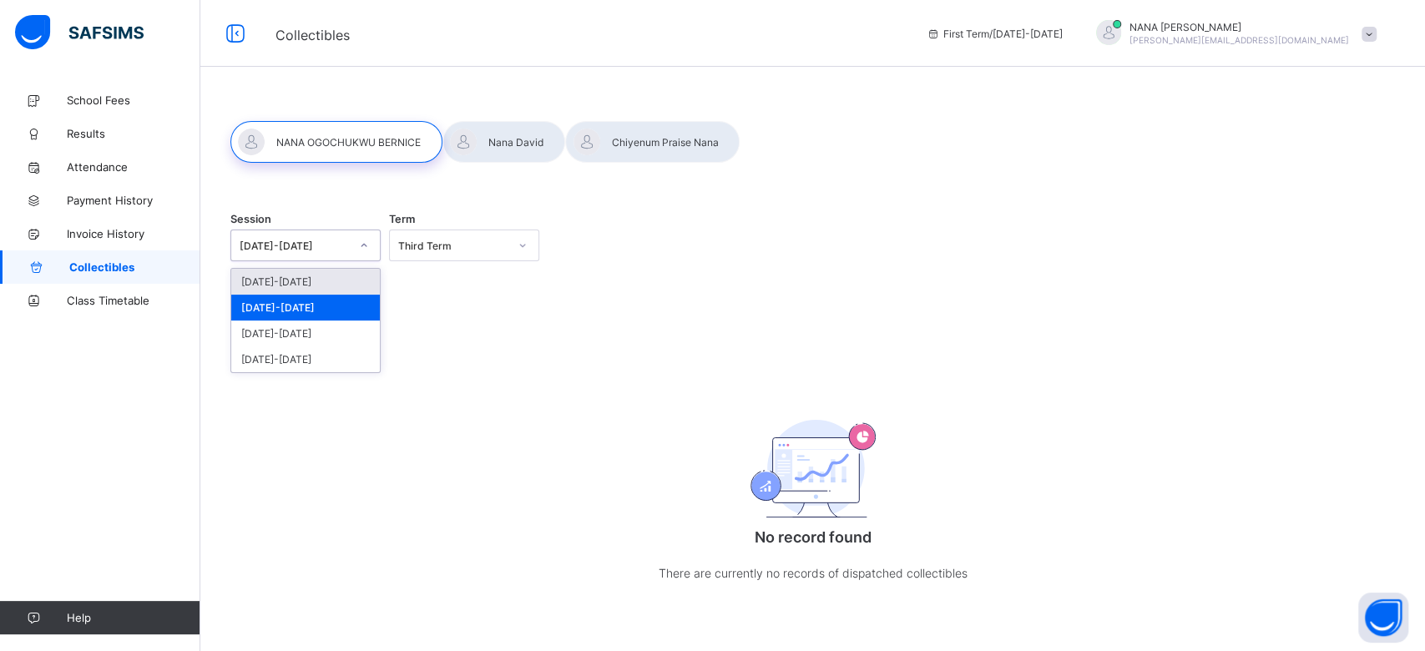
click at [315, 232] on div "[DATE]-[DATE]" at bounding box center [305, 246] width 150 height 32
click at [294, 277] on div "[DATE]-[DATE]" at bounding box center [305, 282] width 149 height 26
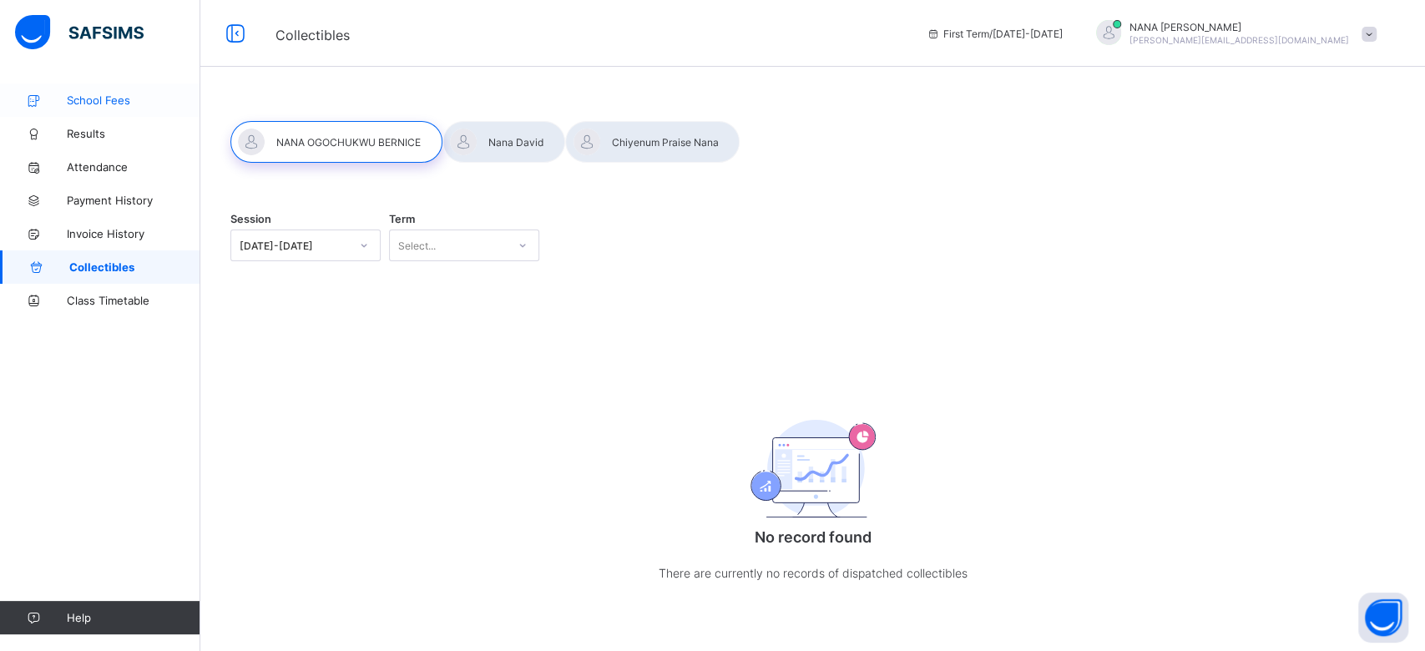
click at [119, 99] on span "School Fees" at bounding box center [134, 100] width 134 height 13
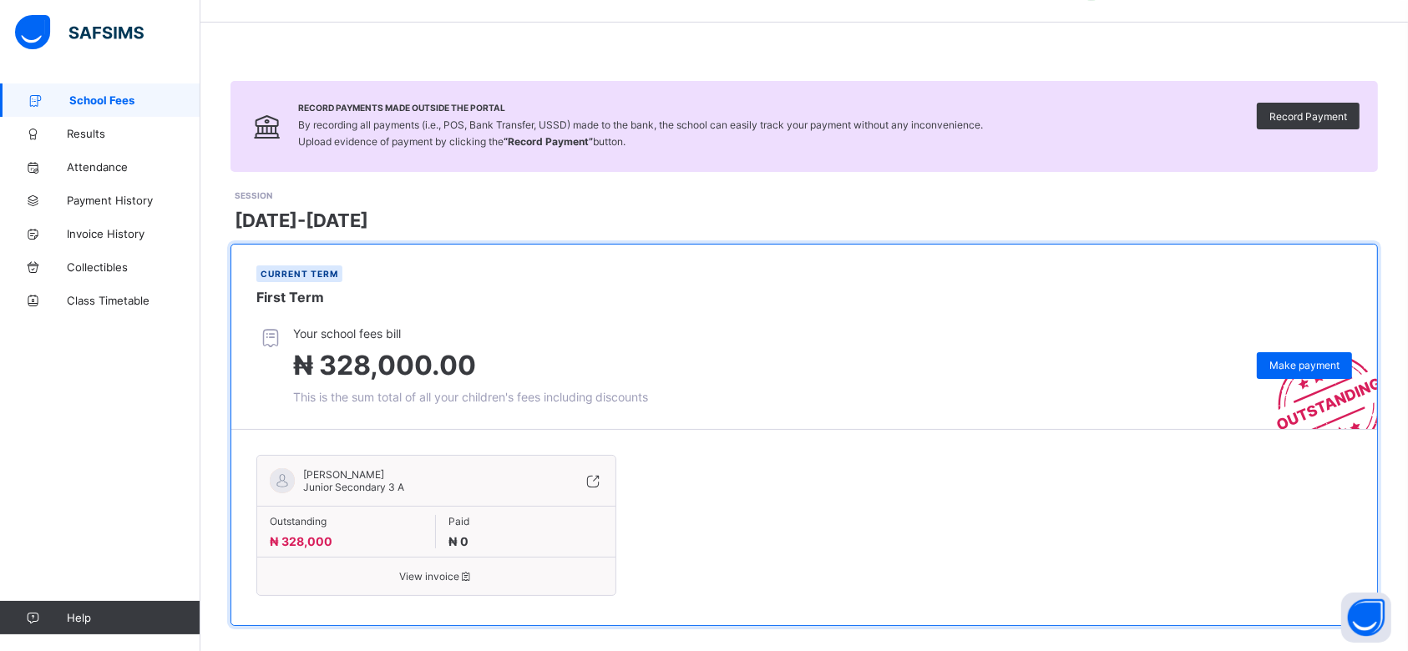
scroll to position [48, 0]
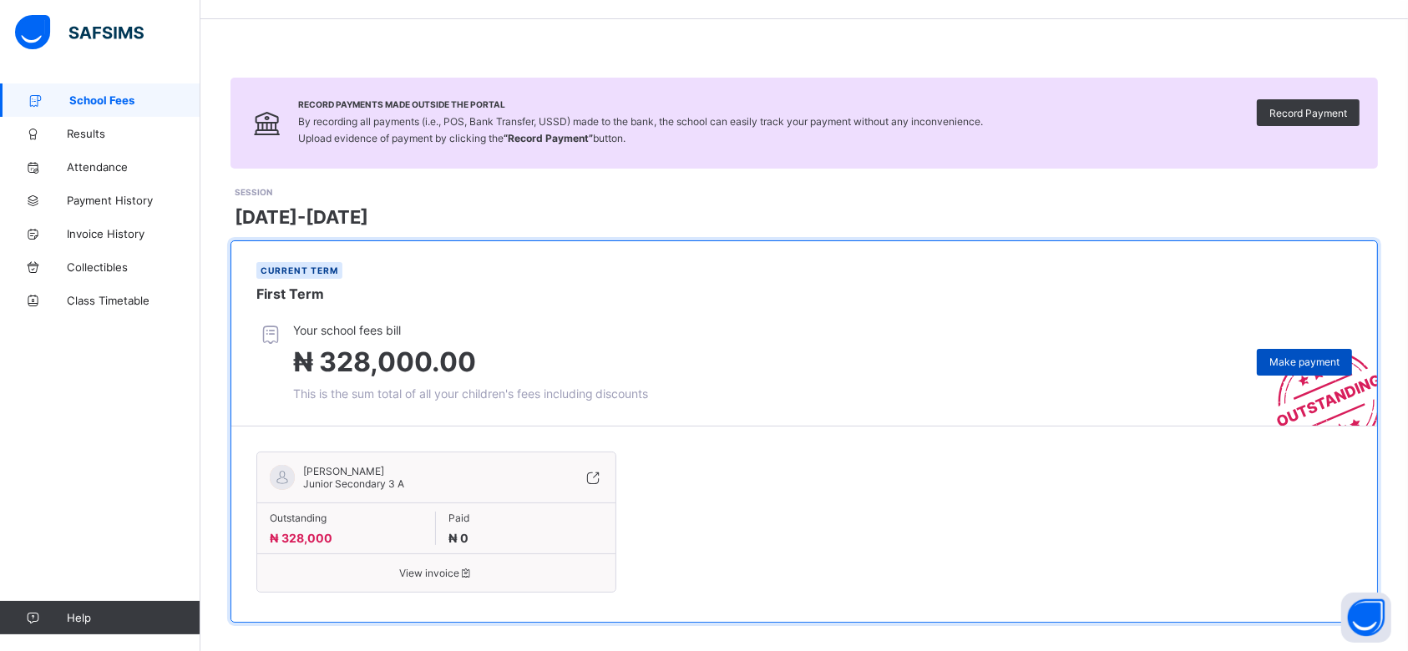
click at [1307, 356] on span "Make payment" at bounding box center [1304, 362] width 70 height 13
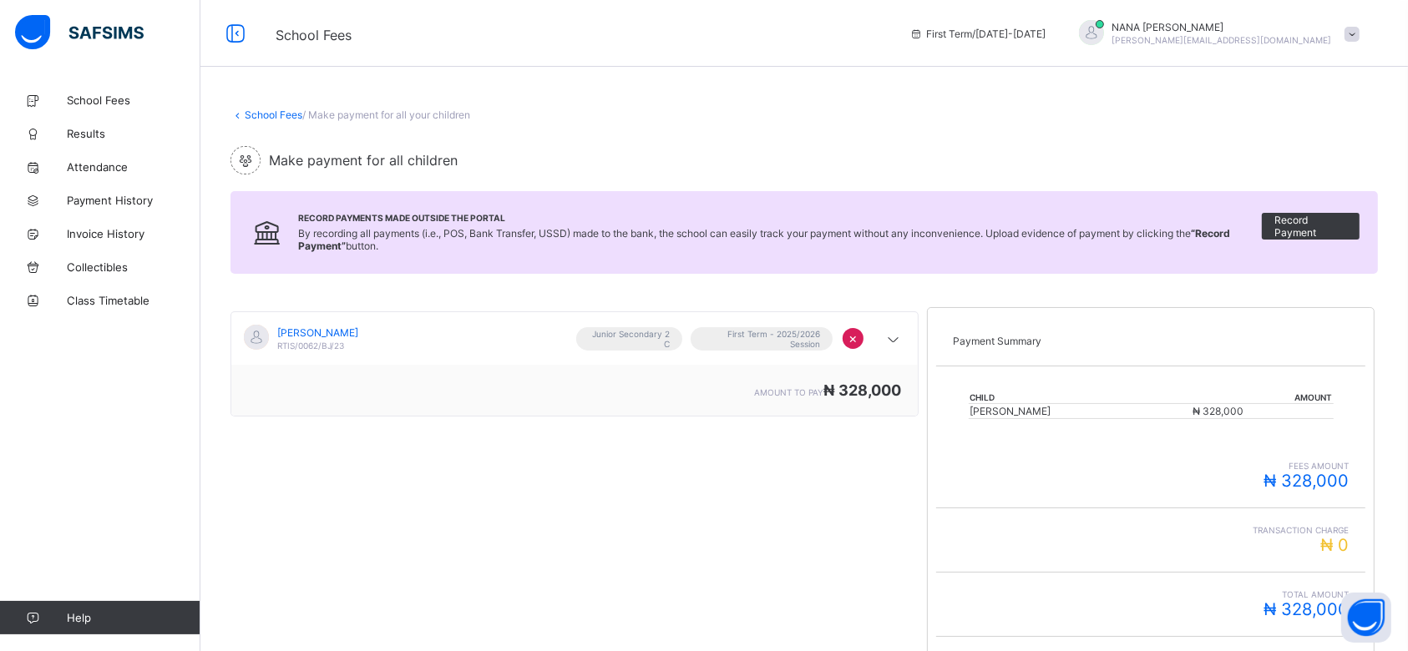
click at [359, 447] on div "[PERSON_NAME] RTIS/0062/BJ/23 Junior Secondary 2 C First Term - 2025/2026 Sessi…" at bounding box center [574, 578] width 688 height 559
click at [99, 265] on span "Collectibles" at bounding box center [134, 267] width 134 height 13
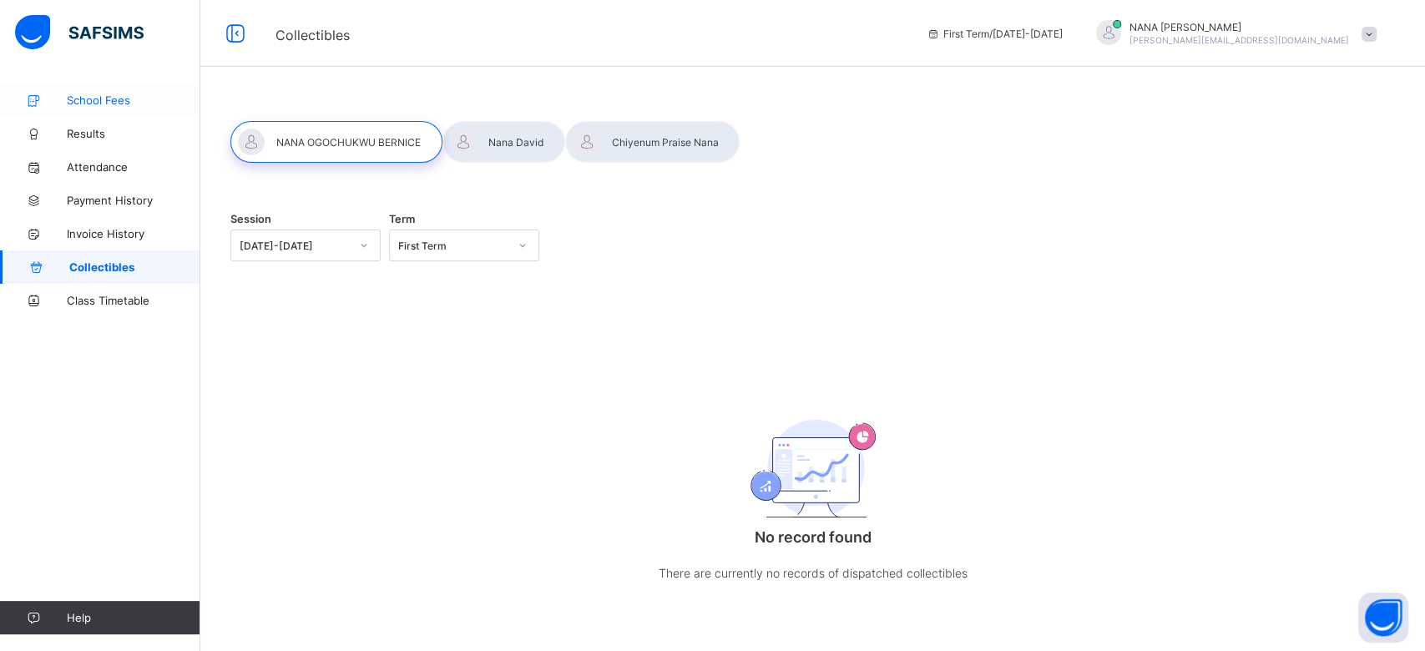
click at [100, 113] on link "School Fees" at bounding box center [100, 100] width 200 height 33
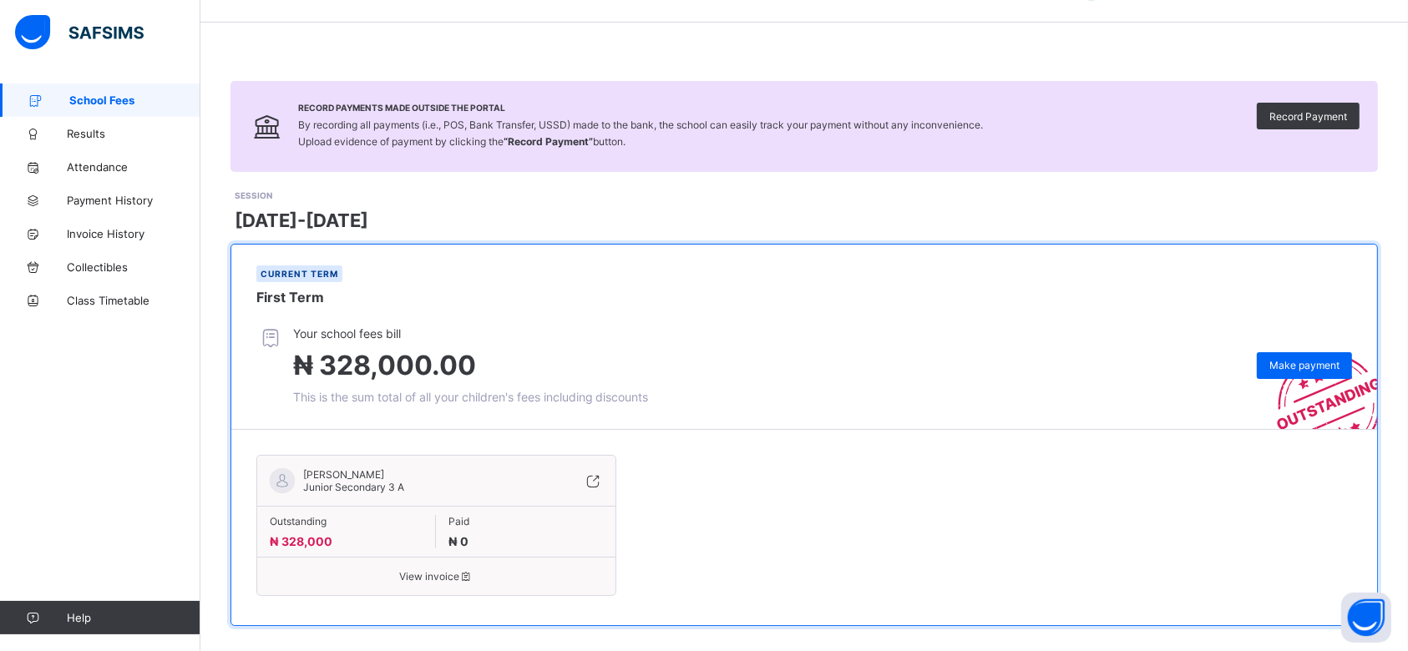
scroll to position [48, 0]
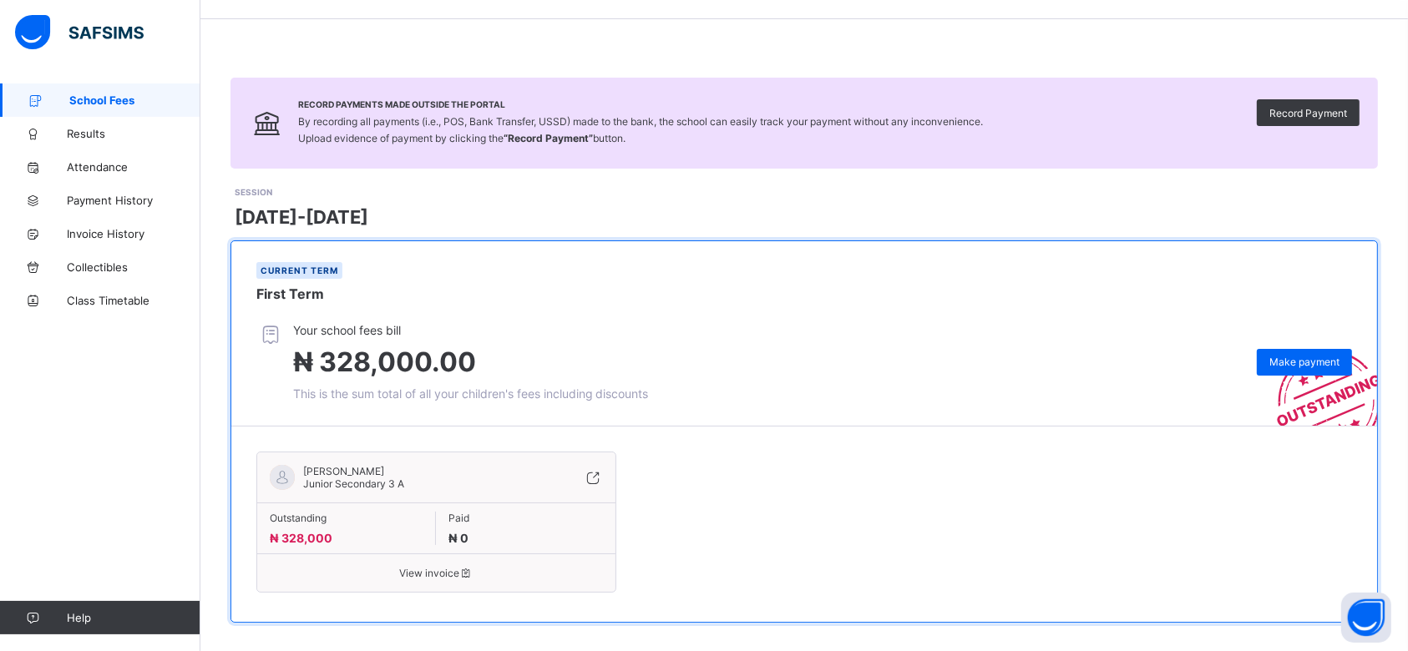
click at [368, 465] on span "[PERSON_NAME]" at bounding box center [353, 471] width 101 height 13
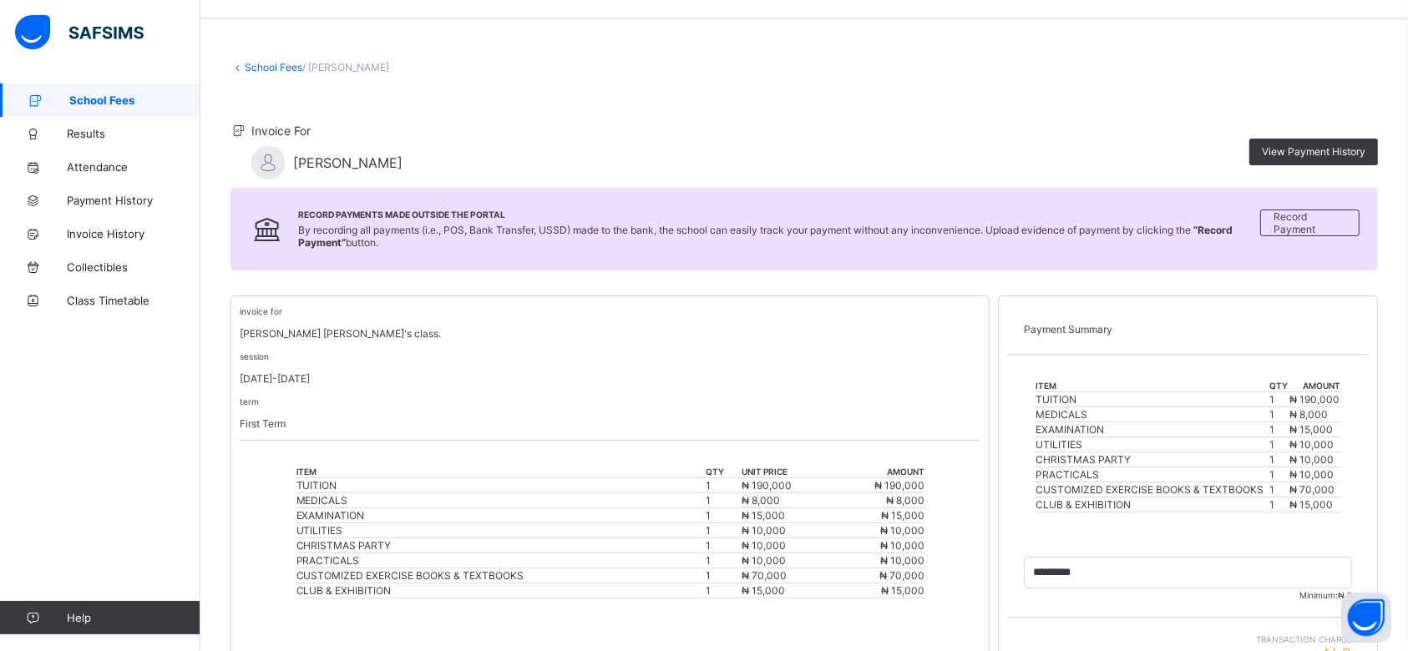
click at [706, 351] on div "session [DATE]-[DATE]" at bounding box center [610, 367] width 741 height 35
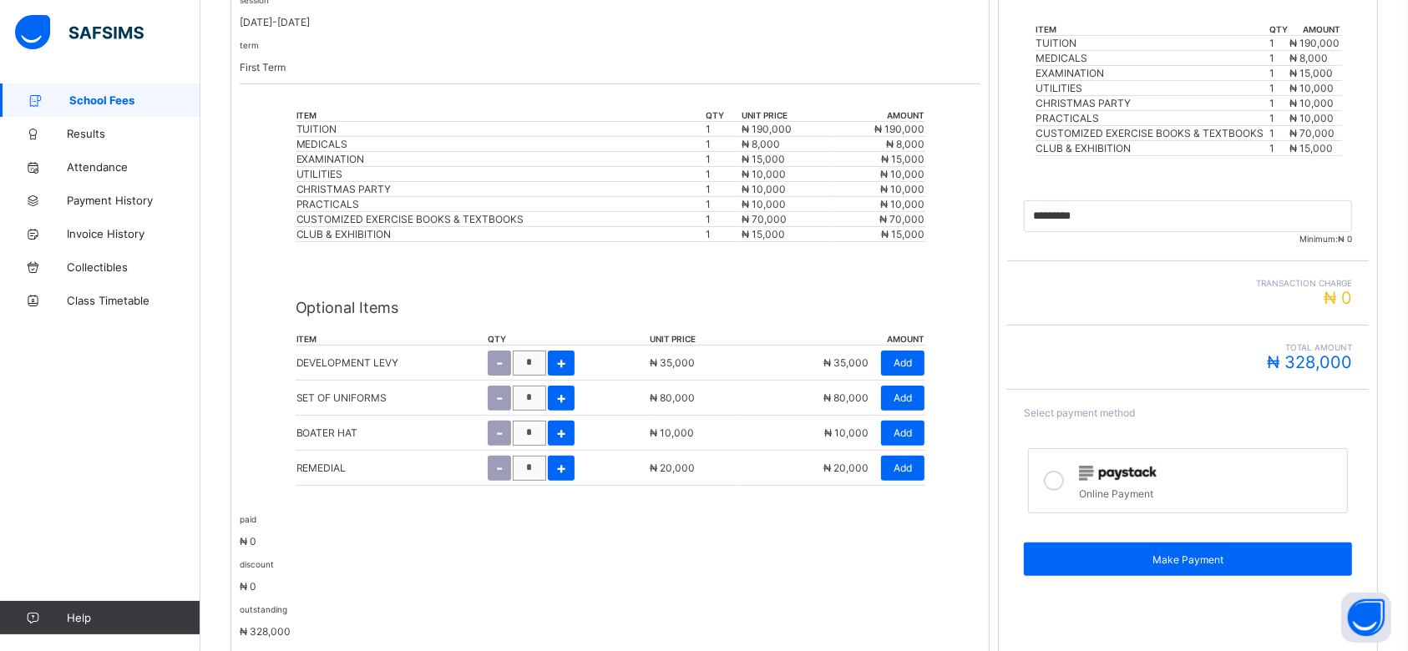
scroll to position [410, 0]
